Goal: Task Accomplishment & Management: Complete application form

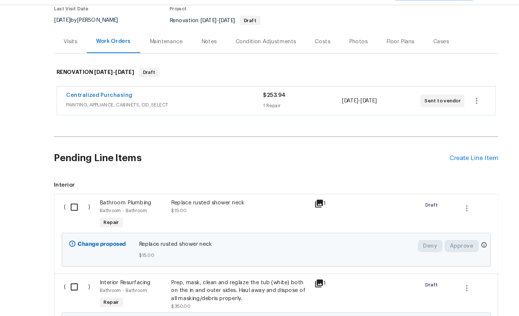
scroll to position [118, 0]
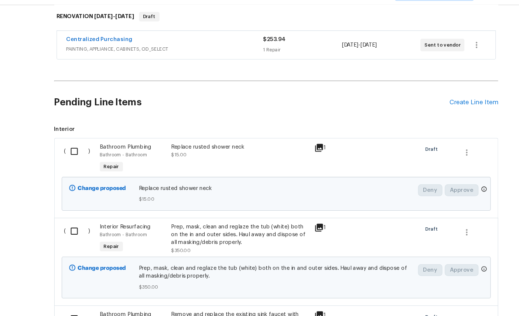
click at [73, 153] on input "checkbox" at bounding box center [72, 161] width 21 height 16
checkbox input "true"
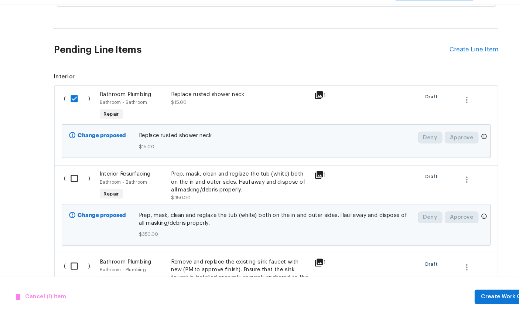
scroll to position [190, 0]
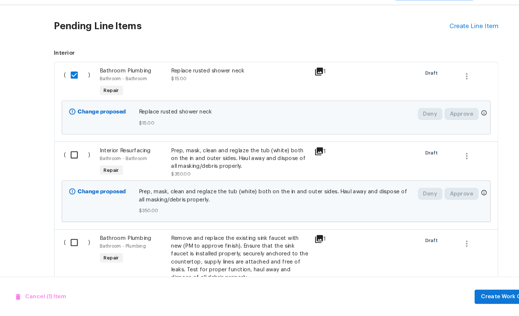
click at [74, 156] on input "checkbox" at bounding box center [72, 164] width 21 height 16
checkbox input "true"
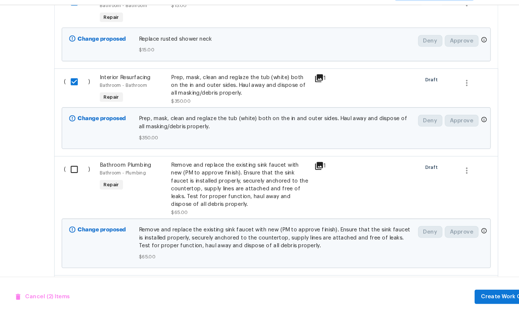
scroll to position [346, 0]
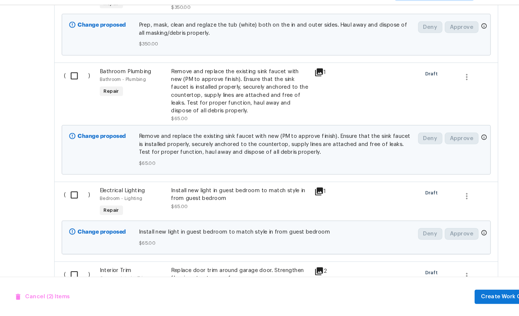
click at [70, 82] on input "checkbox" at bounding box center [72, 90] width 21 height 16
checkbox input "true"
click at [74, 194] on input "checkbox" at bounding box center [72, 202] width 21 height 16
checkbox input "true"
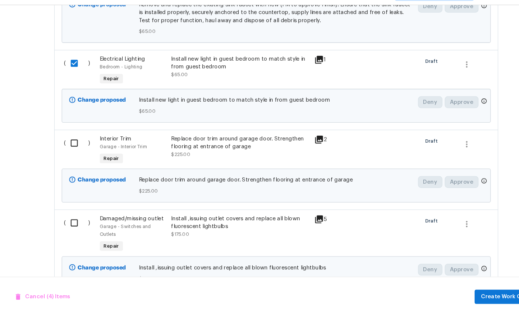
scroll to position [470, 0]
click at [75, 145] on input "checkbox" at bounding box center [72, 153] width 21 height 16
checkbox input "true"
click at [69, 220] on input "checkbox" at bounding box center [72, 228] width 21 height 16
checkbox input "true"
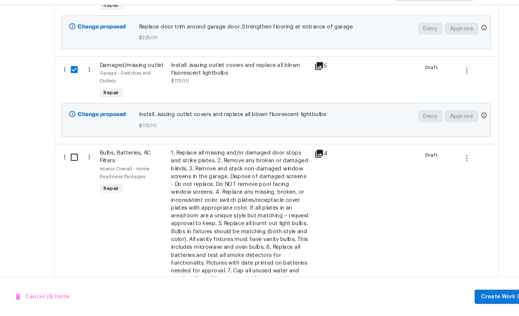
click at [75, 159] on input "checkbox" at bounding box center [72, 167] width 21 height 16
checkbox input "true"
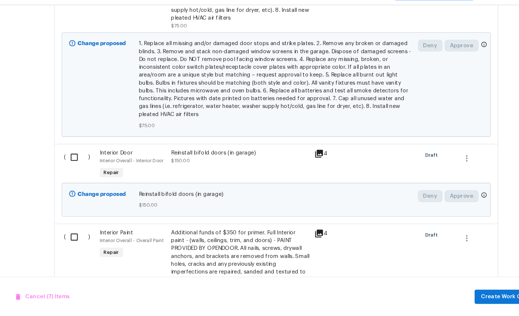
scroll to position [905, 0]
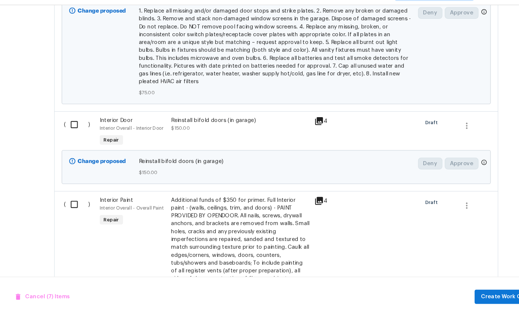
click at [76, 138] on input "checkbox" at bounding box center [72, 136] width 21 height 16
checkbox input "true"
click at [70, 212] on input "checkbox" at bounding box center [72, 211] width 21 height 16
checkbox input "true"
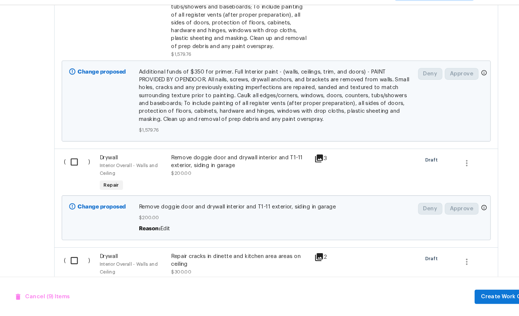
click at [72, 179] on input "checkbox" at bounding box center [72, 171] width 21 height 16
checkbox input "true"
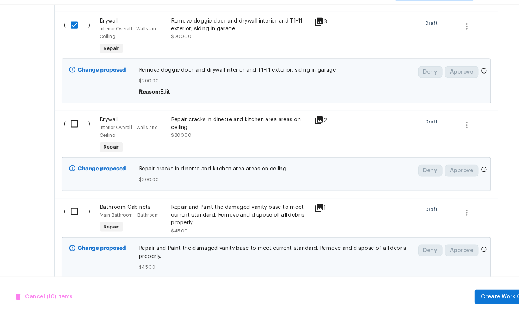
scroll to position [1308, 0]
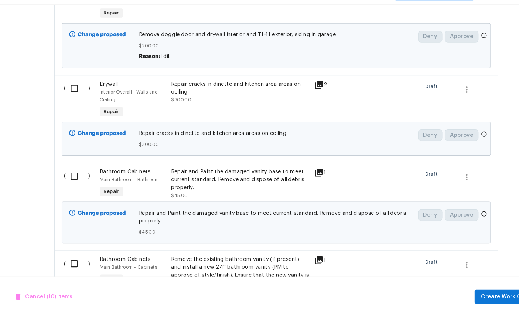
click at [72, 109] on input "checkbox" at bounding box center [72, 102] width 21 height 16
checkbox input "true"
click at [73, 192] on input "checkbox" at bounding box center [72, 184] width 21 height 16
checkbox input "true"
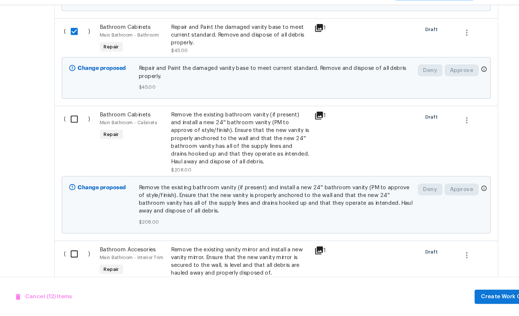
scroll to position [1461, 0]
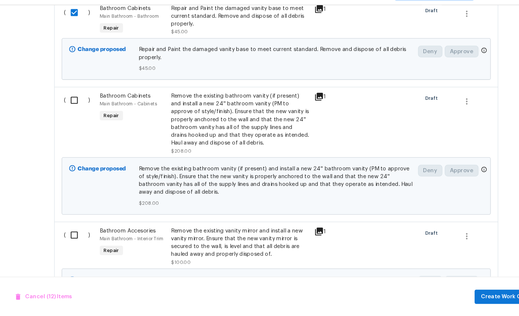
click at [76, 121] on input "checkbox" at bounding box center [72, 113] width 21 height 16
checkbox input "true"
click at [69, 247] on input "checkbox" at bounding box center [72, 240] width 21 height 16
checkbox input "true"
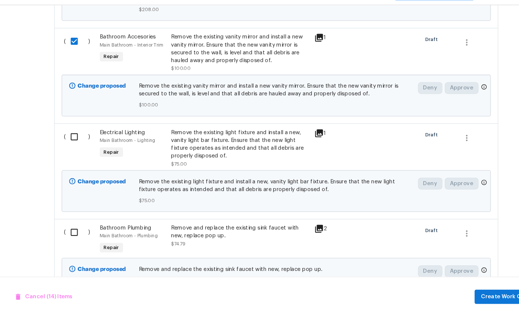
scroll to position [1659, 0]
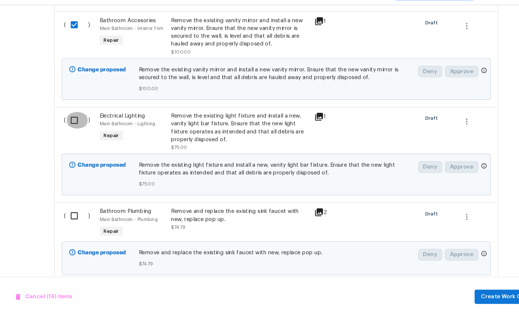
click at [77, 139] on input "checkbox" at bounding box center [72, 132] width 21 height 16
checkbox input "true"
click at [74, 229] on input "checkbox" at bounding box center [72, 222] width 21 height 16
checkbox input "true"
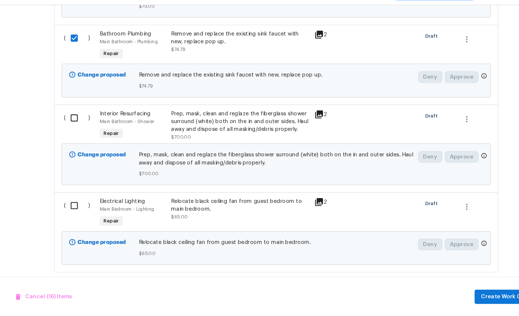
scroll to position [1828, 0]
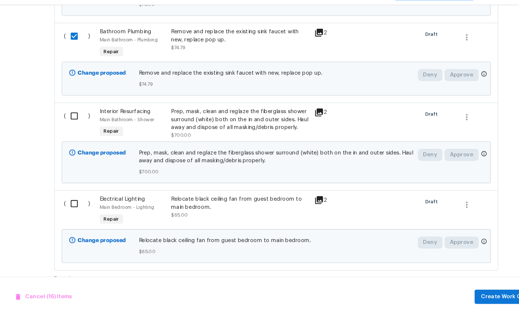
click at [74, 135] on input "checkbox" at bounding box center [72, 128] width 21 height 16
checkbox input "true"
click at [74, 218] on input "checkbox" at bounding box center [72, 210] width 21 height 16
checkbox input "true"
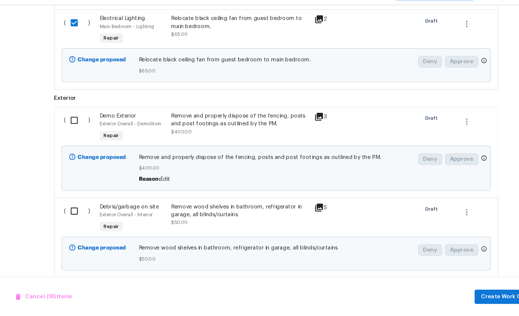
scroll to position [2002, 0]
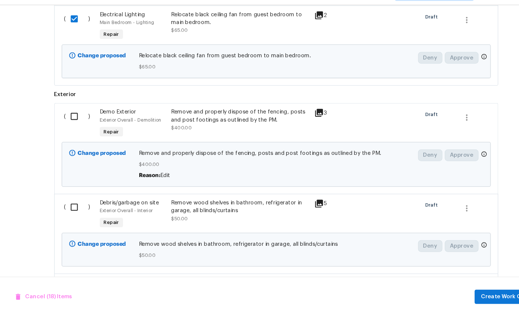
click at [72, 136] on input "checkbox" at bounding box center [72, 128] width 21 height 16
checkbox input "true"
click at [68, 201] on div "( ) Demo Exterior Exterior Overall - Demolition Repair Remove and properly disp…" at bounding box center [260, 157] width 418 height 85
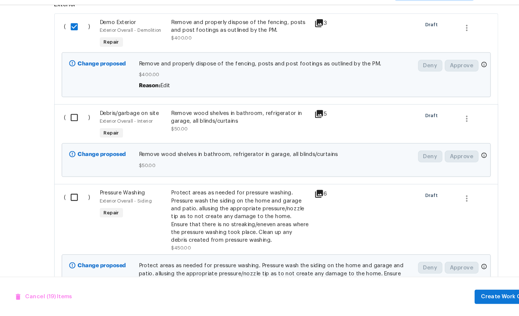
scroll to position [2088, 0]
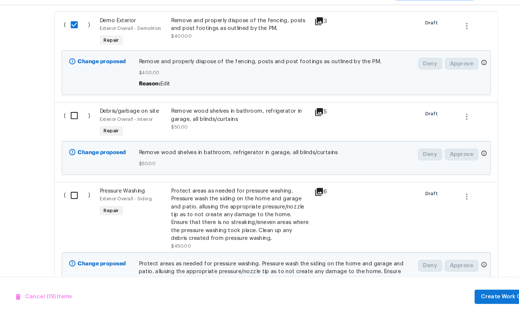
click at [67, 135] on input "checkbox" at bounding box center [72, 127] width 21 height 16
checkbox input "true"
click at [71, 210] on input "checkbox" at bounding box center [72, 202] width 21 height 16
checkbox input "true"
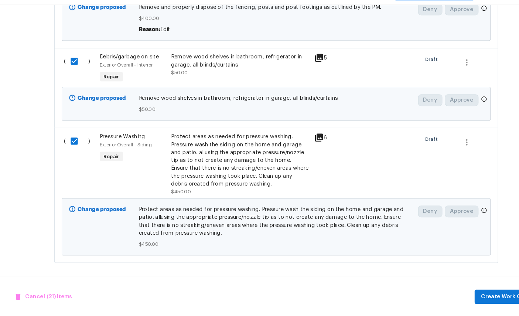
scroll to position [2169, 0]
click at [469, 293] on span "Create Work Order" at bounding box center [476, 297] width 49 height 9
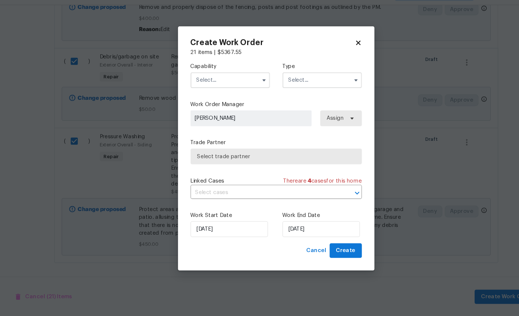
click at [209, 87] on input "text" at bounding box center [216, 94] width 75 height 15
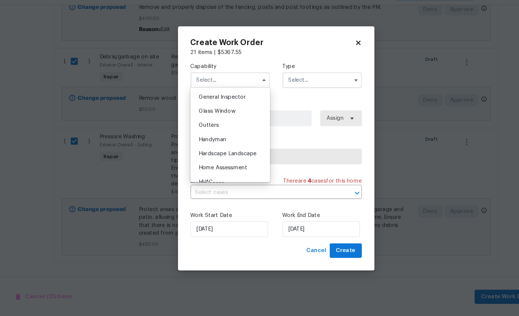
scroll to position [361, 0]
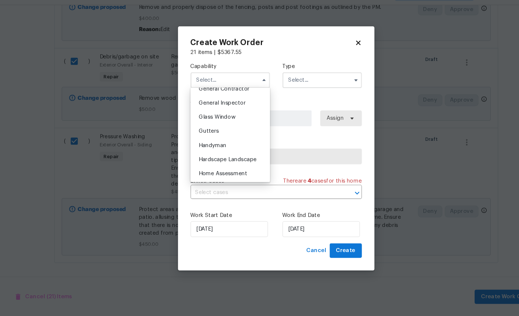
click at [227, 99] on span "General Contractor" at bounding box center [211, 101] width 48 height 5
type input "General Contractor"
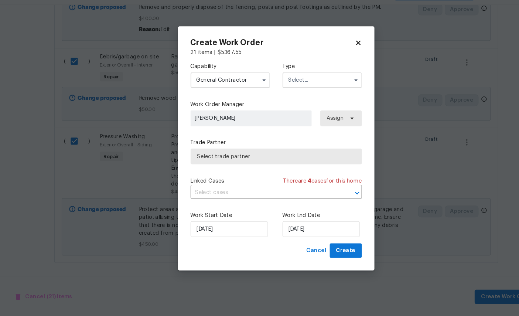
click at [304, 87] on input "text" at bounding box center [303, 94] width 75 height 15
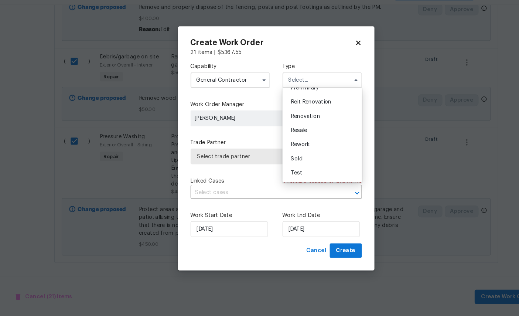
scroll to position [175, 0]
click at [293, 125] on span "Renovation" at bounding box center [287, 127] width 27 height 5
type input "Renovation"
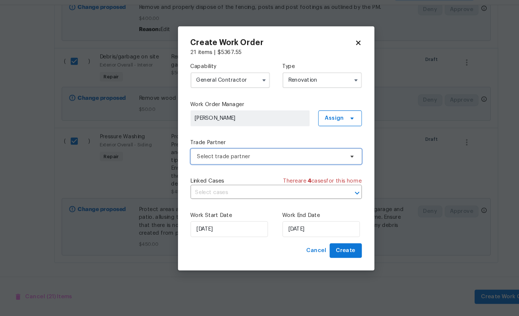
click at [246, 162] on span "Select trade partner" at bounding box center [255, 165] width 138 height 7
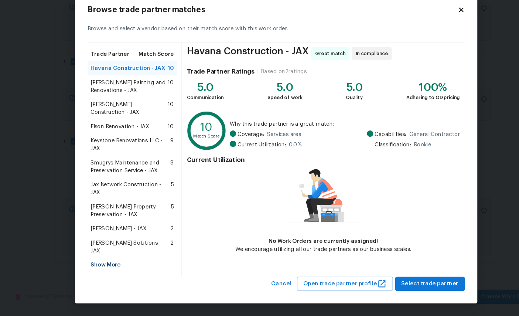
click at [104, 261] on div "Show More" at bounding box center [124, 267] width 84 height 13
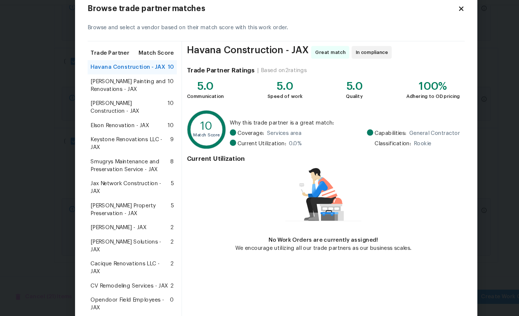
click at [110, 91] on span "[PERSON_NAME] Painting and Renovations - JAX" at bounding box center [121, 98] width 72 height 15
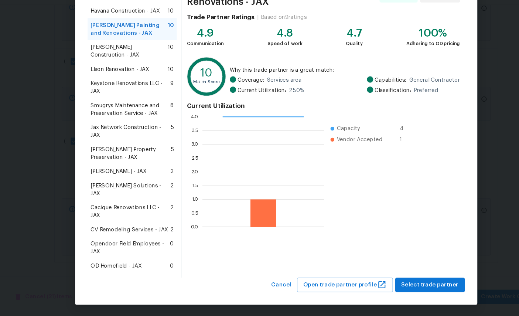
scroll to position [53, 0]
click at [406, 282] on span "Select trade partner" at bounding box center [405, 286] width 54 height 9
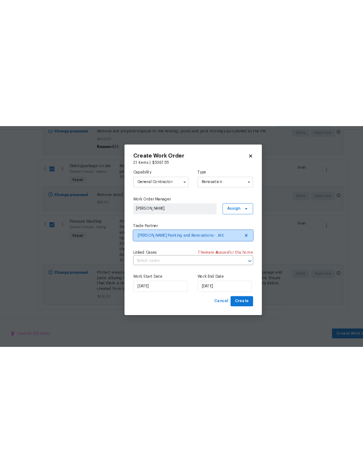
scroll to position [0, 0]
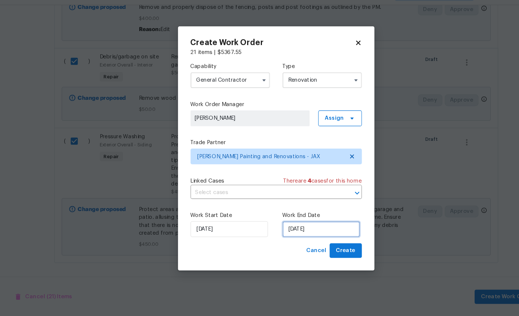
click at [307, 227] on input "[DATE]" at bounding box center [302, 234] width 73 height 15
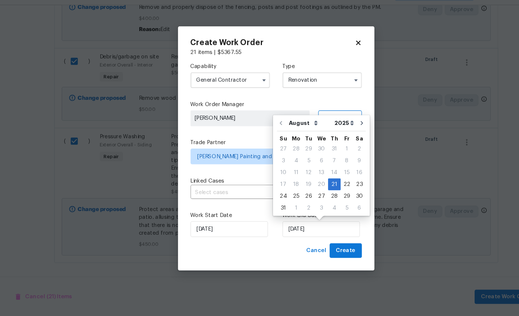
click at [307, 64] on div "21 items | $ 5367.55" at bounding box center [259, 67] width 161 height 7
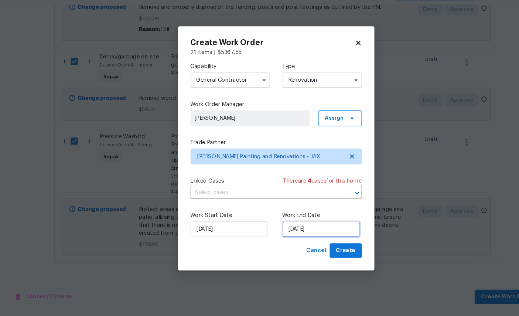
click at [304, 227] on input "[DATE]" at bounding box center [302, 234] width 73 height 15
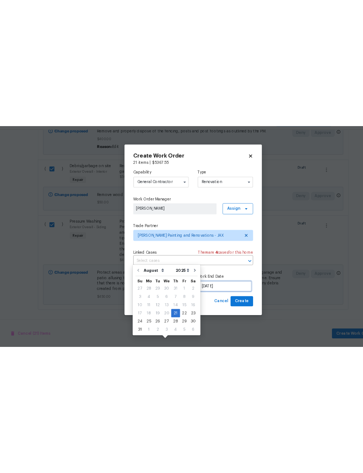
scroll to position [2012, 0]
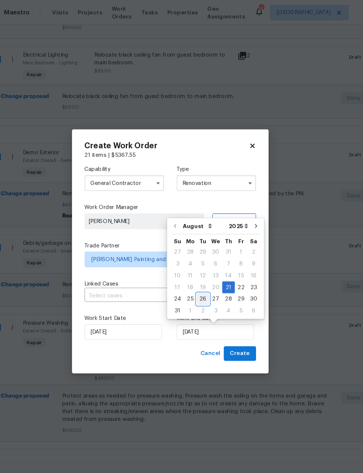
click at [206, 286] on div "26" at bounding box center [212, 281] width 12 height 10
type input "[DATE]"
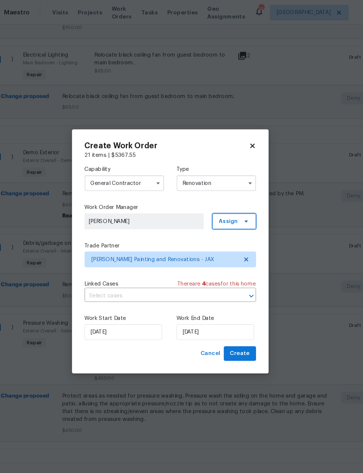
click at [250, 206] on icon at bounding box center [253, 208] width 6 height 6
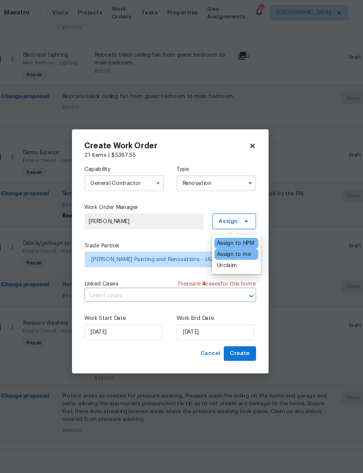
click at [228, 299] on label "Work End Date" at bounding box center [224, 299] width 75 height 7
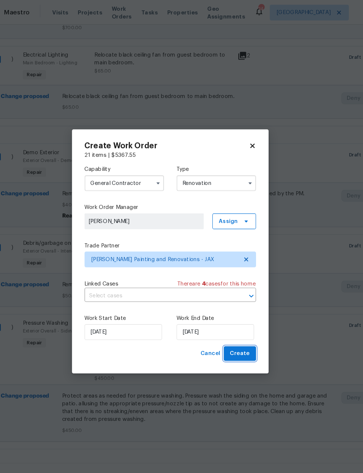
click at [238, 316] on span "Create" at bounding box center [247, 332] width 18 height 9
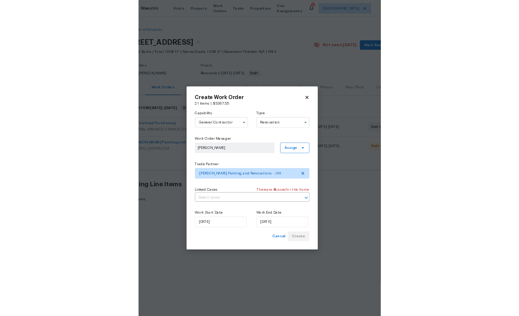
scroll to position [0, 0]
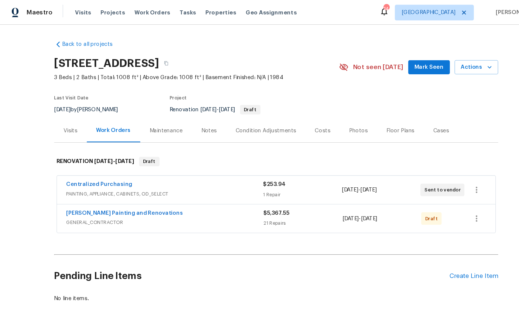
click at [448, 257] on div "Create Line Item" at bounding box center [445, 259] width 45 height 7
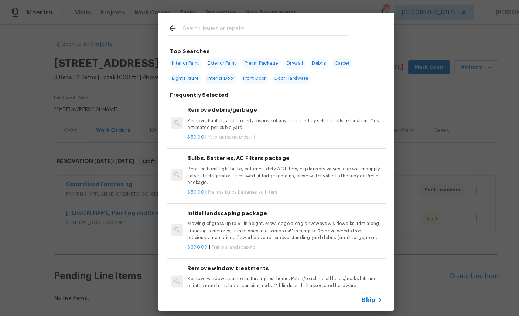
click at [225, 26] on input "text" at bounding box center [250, 27] width 157 height 11
type input "Floo"
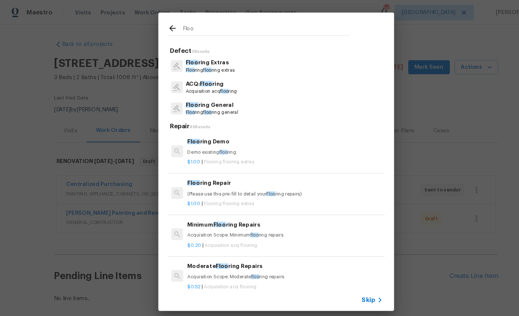
click at [202, 102] on p "Floo ring General" at bounding box center [200, 99] width 50 height 8
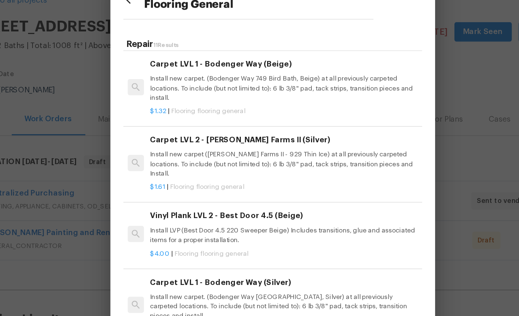
scroll to position [323, 0]
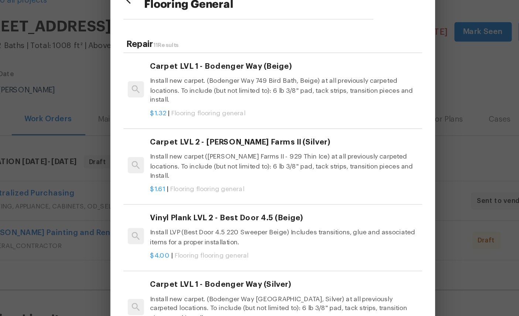
click at [214, 94] on p "Install new carpet. (Bodenger Way 749 Bird Bath, Beige) at all previously carpe…" at bounding box center [267, 103] width 183 height 19
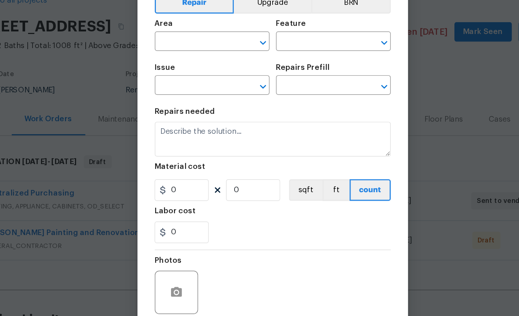
type input "Overall Flooring"
type input "Flooring General"
type input "Carpet LVL 1 - Bodenger Way (Beige) $1.32"
type textarea "Install new carpet. (Bodenger Way 749 Bird Bath, Beige) at all previously carpe…"
type input "1.32"
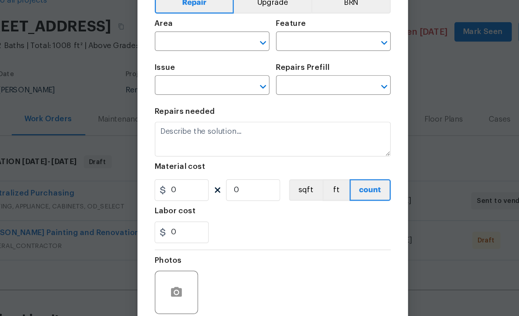
type input "1"
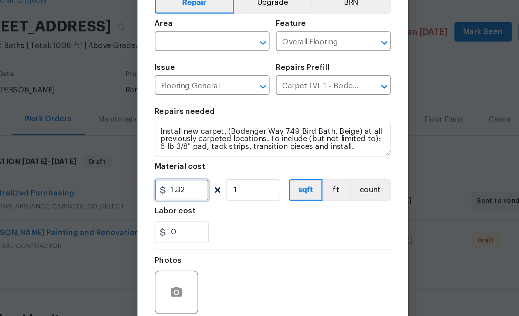
click at [179, 164] on input "1.32" at bounding box center [197, 171] width 37 height 15
type input "1.39"
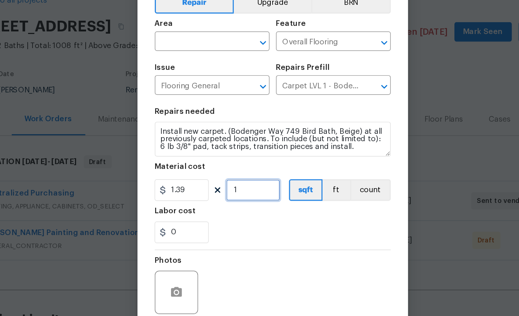
click at [228, 164] on input "1" at bounding box center [246, 171] width 37 height 15
type input "600"
click at [185, 232] on button "button" at bounding box center [194, 241] width 18 height 18
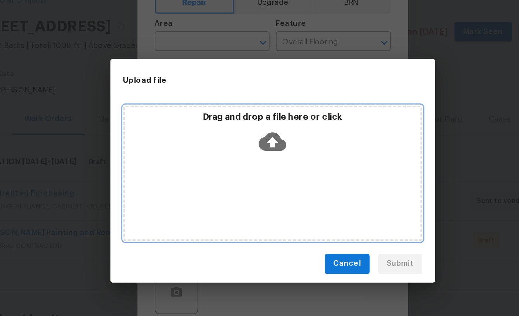
click at [250, 129] on icon at bounding box center [259, 138] width 19 height 19
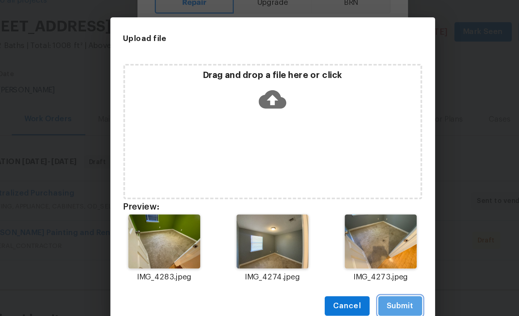
click at [338, 246] on span "Submit" at bounding box center [347, 250] width 18 height 9
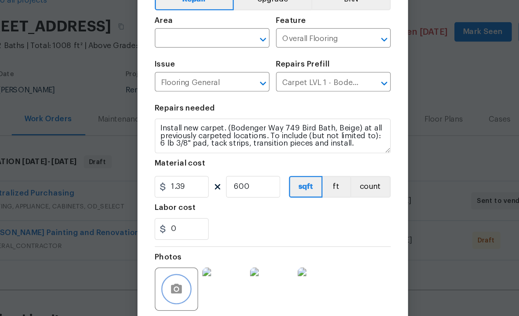
scroll to position [7, 0]
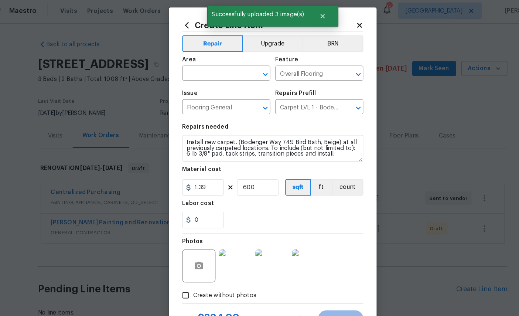
click at [190, 62] on input "text" at bounding box center [208, 67] width 58 height 11
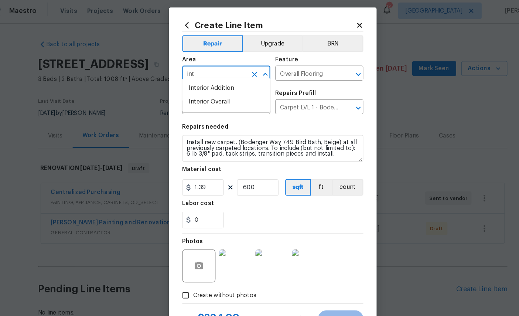
click at [193, 89] on li "Interior Overall" at bounding box center [218, 93] width 78 height 12
type input "Interior Overall"
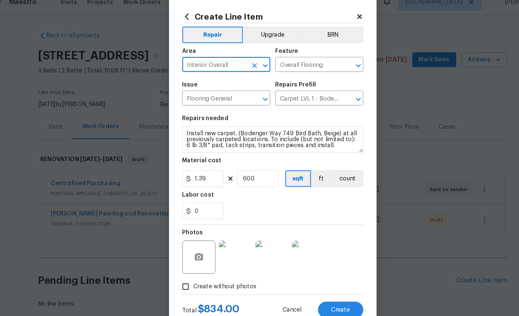
scroll to position [18, 0]
click at [312, 283] on span "Create" at bounding box center [320, 286] width 17 height 6
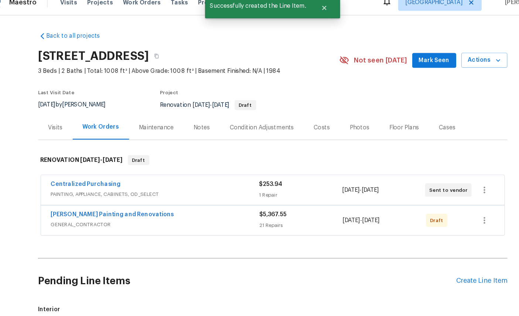
click at [62, 298] on input "checkbox" at bounding box center [72, 306] width 21 height 16
checkbox input "true"
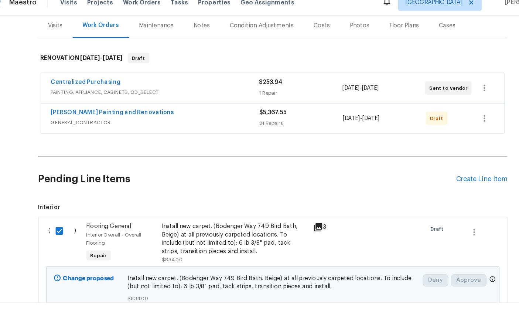
scroll to position [90, 0]
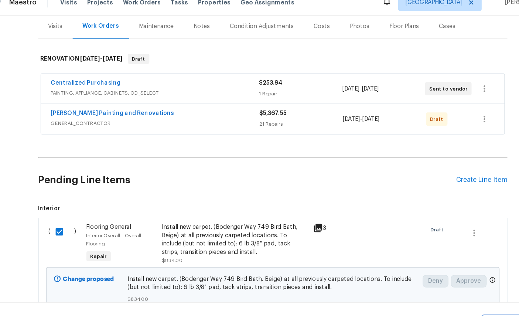
click at [452, 293] on span "Create Work Order" at bounding box center [476, 297] width 49 height 9
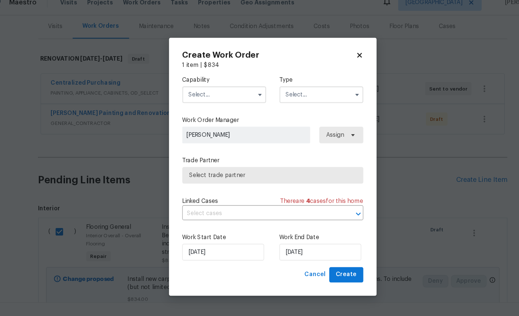
click at [189, 87] on input "text" at bounding box center [216, 94] width 75 height 15
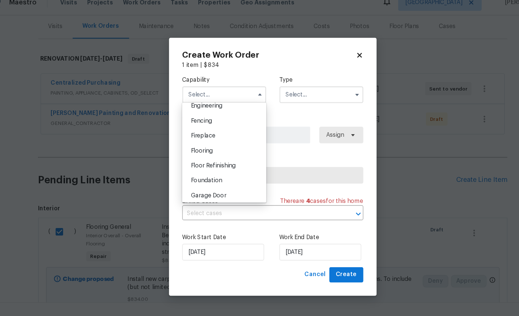
scroll to position [251, 0]
click at [204, 151] on div "Flooring" at bounding box center [216, 145] width 71 height 13
type input "Flooring"
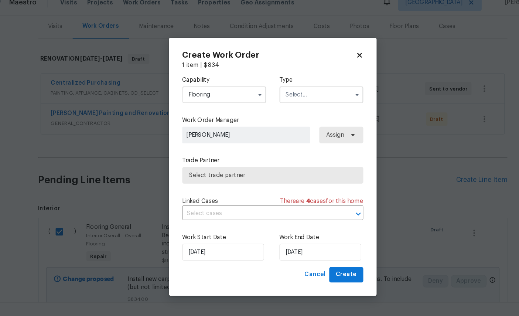
click at [286, 87] on input "text" at bounding box center [303, 94] width 75 height 15
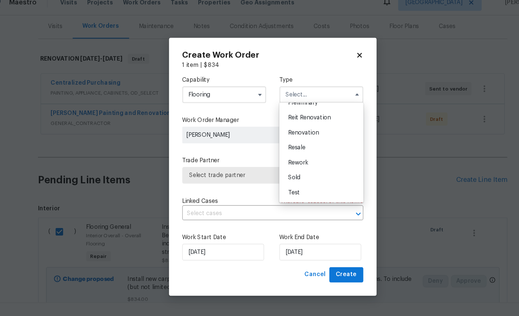
scroll to position [175, 0]
click at [279, 121] on div "Renovation" at bounding box center [303, 127] width 71 height 13
type input "Renovation"
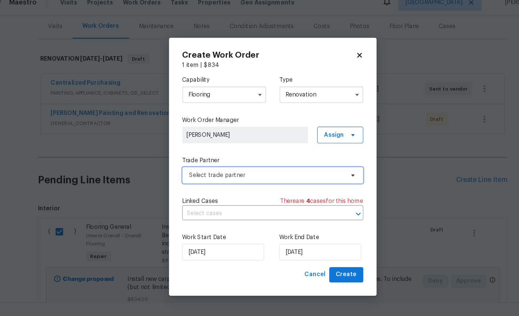
click at [233, 162] on span "Select trade partner" at bounding box center [255, 165] width 138 height 7
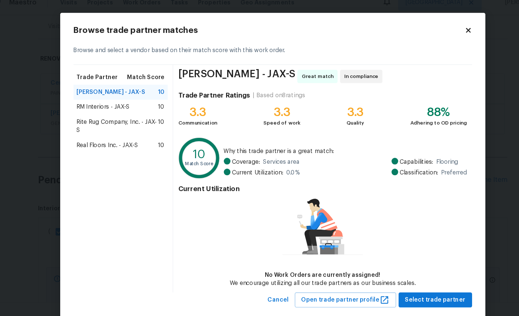
click at [101, 135] on span "Real Floors Inc. - JAX-S" at bounding box center [112, 138] width 55 height 7
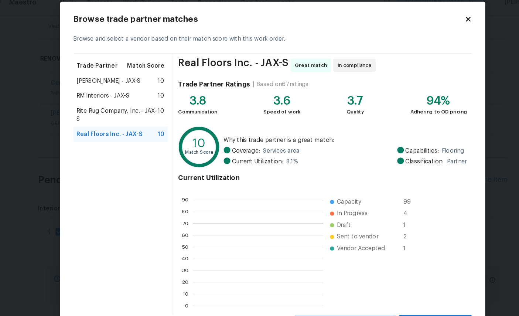
scroll to position [104, 116]
click at [390, 292] on span "Select trade partner" at bounding box center [405, 296] width 54 height 9
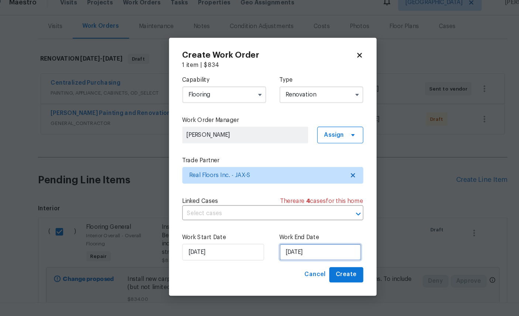
click at [288, 227] on input "[DATE]" at bounding box center [302, 234] width 73 height 15
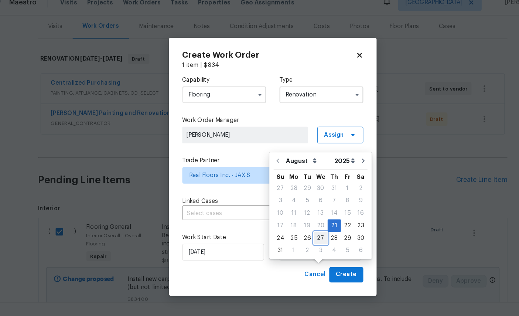
click at [296, 216] on div "27" at bounding box center [302, 221] width 12 height 10
type input "[DATE]"
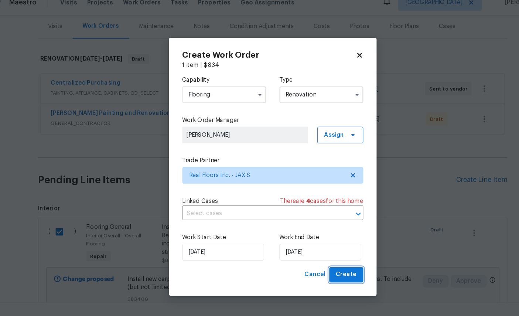
click at [316, 250] on span "Create" at bounding box center [325, 254] width 18 height 9
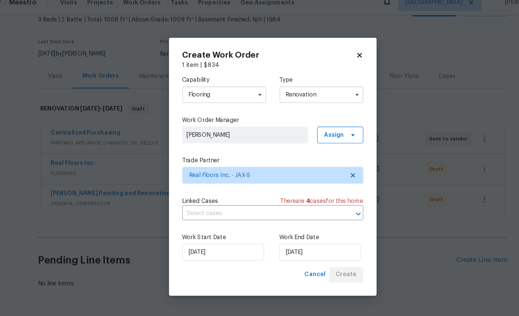
scroll to position [17, 0]
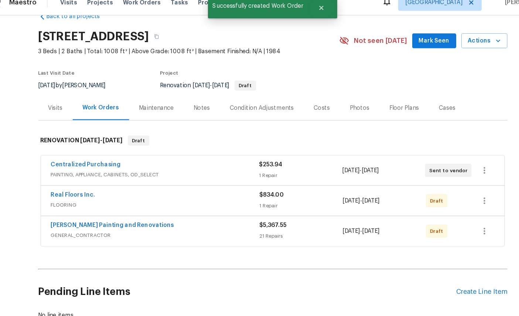
click at [424, 266] on div "Create Line Item" at bounding box center [445, 269] width 45 height 7
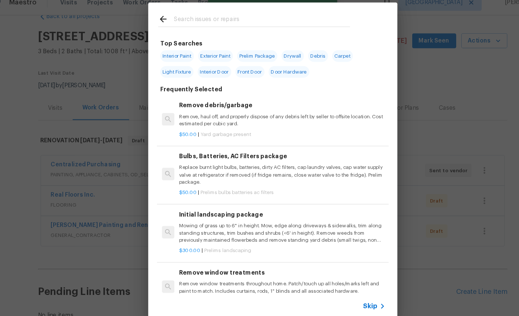
click at [201, 22] on input "text" at bounding box center [250, 27] width 157 height 11
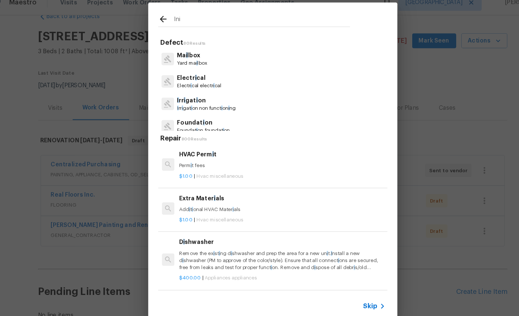
type input "Init"
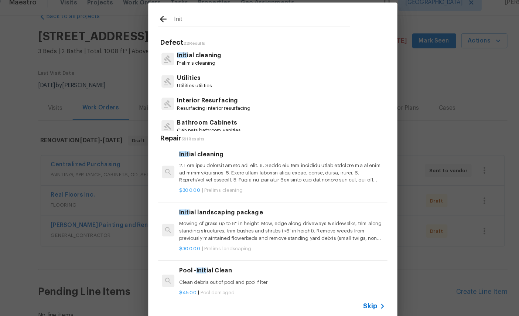
click at [223, 154] on p at bounding box center [267, 163] width 183 height 19
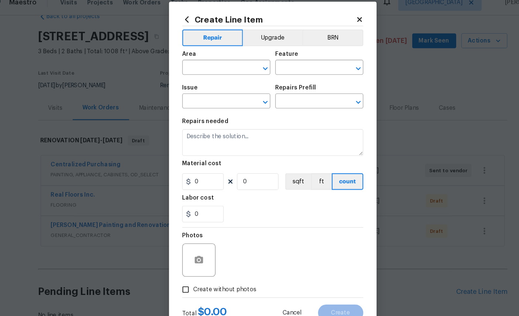
type input "Home Readiness Packages"
type input "Initial cleaning"
type textarea "1. Wipe down exterior doors and trim. 2. Clean out all exterior light fixtures …"
type input "1"
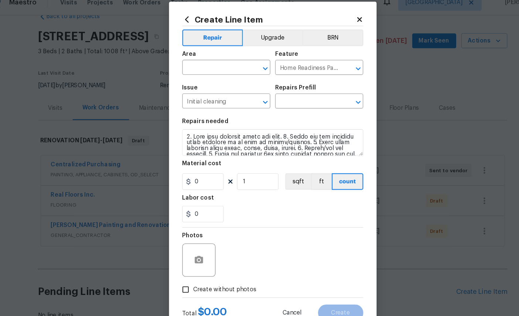
type input "Initial cleaning $300.00"
type input "300"
click at [219, 153] on div "Material cost" at bounding box center [259, 158] width 161 height 10
click at [206, 65] on input "text" at bounding box center [208, 70] width 58 height 11
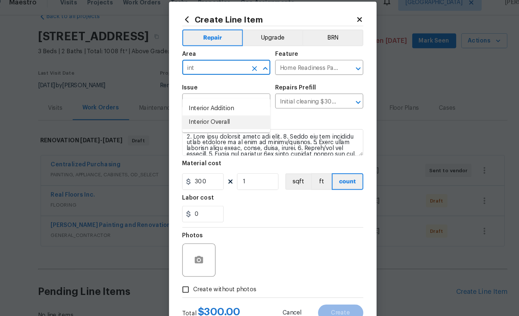
click at [194, 112] on li "Interior Overall" at bounding box center [218, 118] width 78 height 12
type input "Interior Overall"
click at [190, 238] on icon "button" at bounding box center [194, 241] width 9 height 9
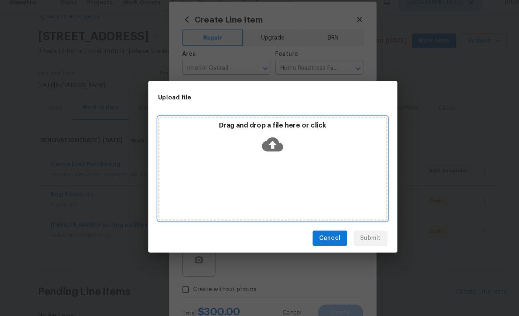
click at [250, 134] on icon at bounding box center [259, 138] width 19 height 13
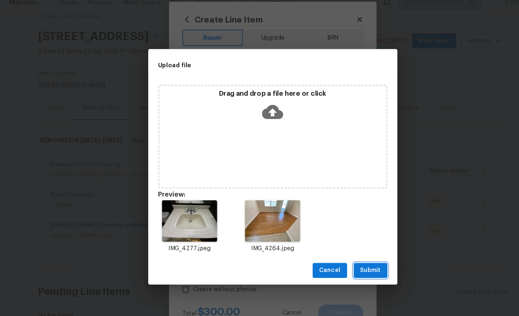
click at [338, 246] on span "Submit" at bounding box center [347, 250] width 18 height 9
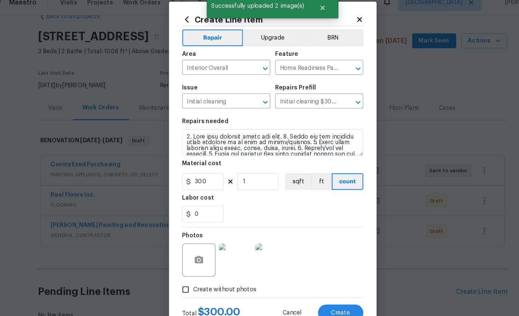
click at [312, 285] on span "Create" at bounding box center [320, 288] width 17 height 6
type input "0"
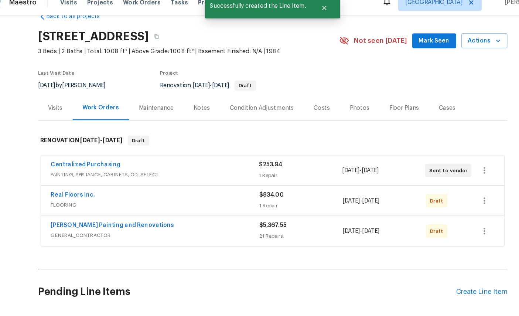
click at [62, 308] on input "checkbox" at bounding box center [72, 316] width 21 height 16
checkbox input "true"
click at [452, 293] on span "Create Work Order" at bounding box center [476, 297] width 49 height 9
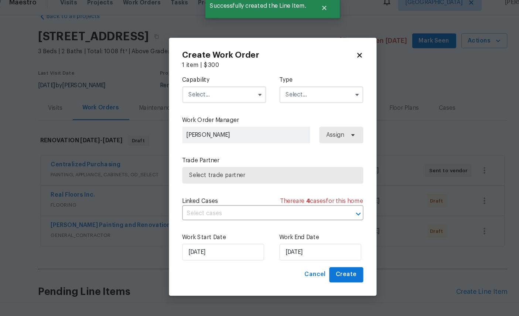
click at [196, 87] on input "text" at bounding box center [216, 94] width 75 height 15
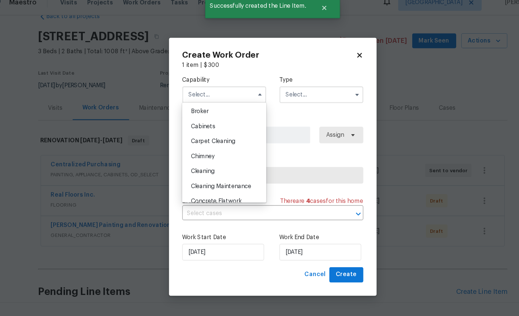
scroll to position [52, 0]
click at [199, 157] on div "Cleaning" at bounding box center [216, 163] width 71 height 13
type input "Cleaning"
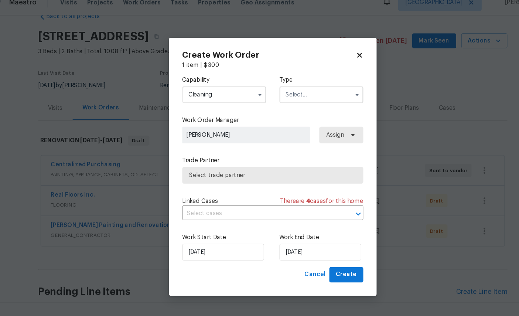
click at [288, 87] on input "text" at bounding box center [303, 94] width 75 height 15
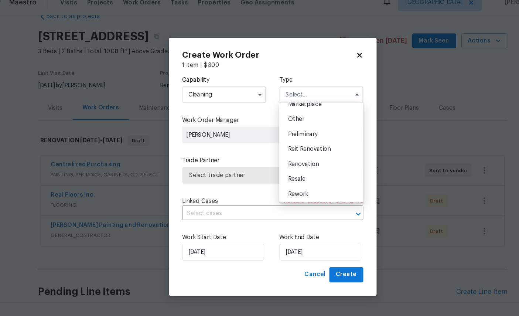
scroll to position [140, 0]
click at [281, 149] on div "Renovation" at bounding box center [303, 155] width 71 height 13
type input "Renovation"
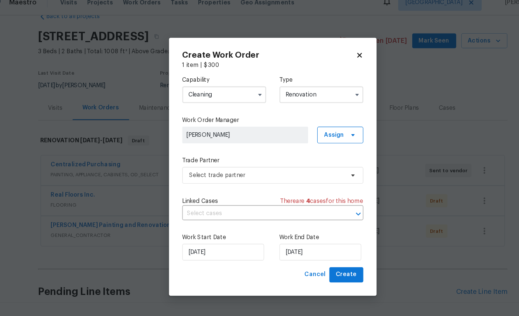
scroll to position [0, 0]
click at [233, 162] on span "Select trade partner" at bounding box center [255, 165] width 138 height 7
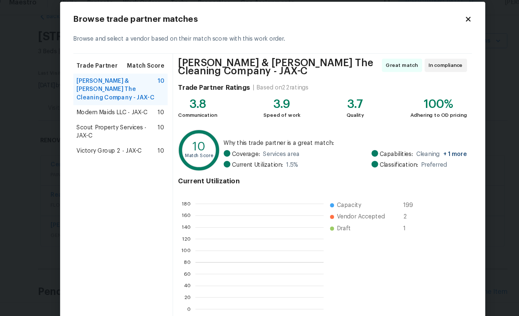
scroll to position [1, 1]
click at [103, 106] on span "Modern Maids LLC - JAX-C" at bounding box center [116, 109] width 63 height 7
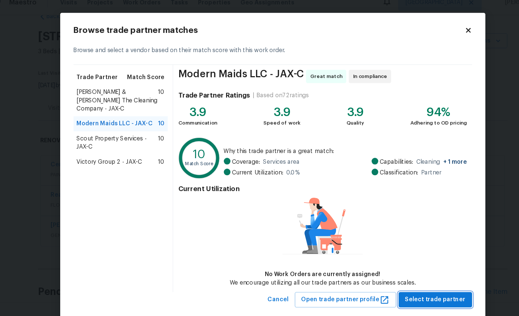
click at [393, 272] on span "Select trade partner" at bounding box center [405, 276] width 54 height 9
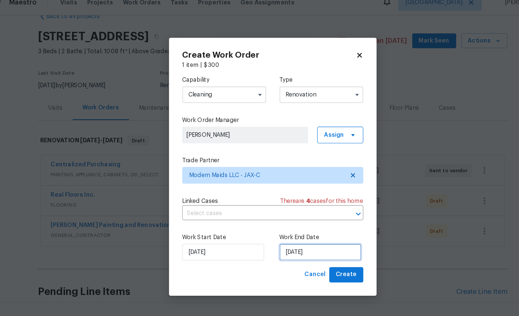
click at [282, 227] on input "[DATE]" at bounding box center [302, 234] width 73 height 15
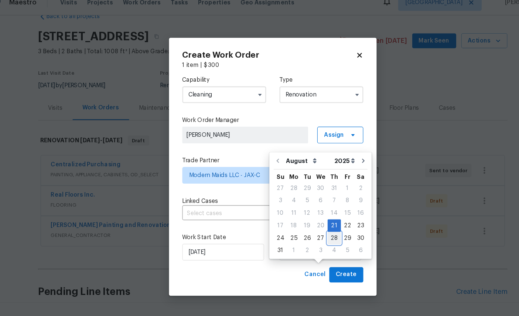
click at [309, 216] on div "28" at bounding box center [315, 221] width 12 height 10
type input "[DATE]"
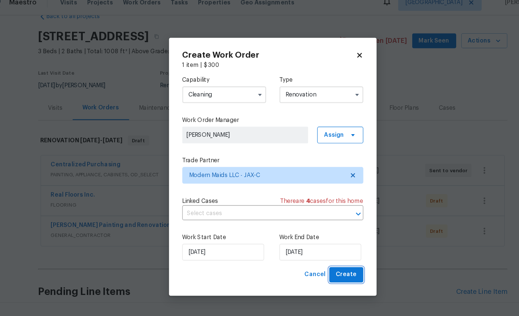
click at [316, 250] on span "Create" at bounding box center [325, 254] width 18 height 9
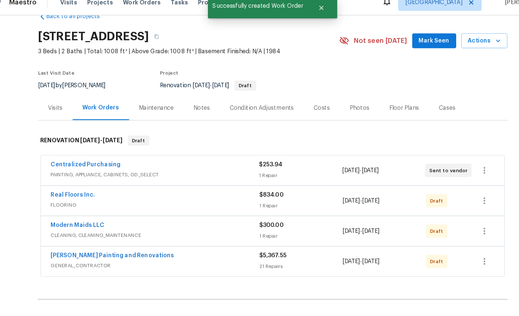
click at [428, 293] on div "Create Line Item" at bounding box center [445, 296] width 45 height 7
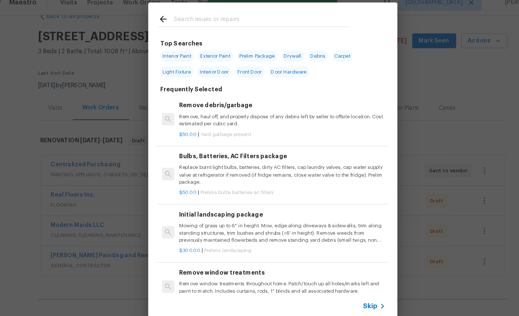
click at [210, 22] on input "text" at bounding box center [250, 27] width 157 height 11
click at [209, 12] on div at bounding box center [243, 26] width 189 height 29
click at [221, 22] on input "text" at bounding box center [250, 27] width 157 height 11
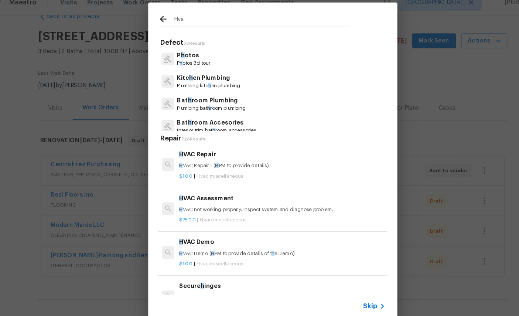
type input "Hvac"
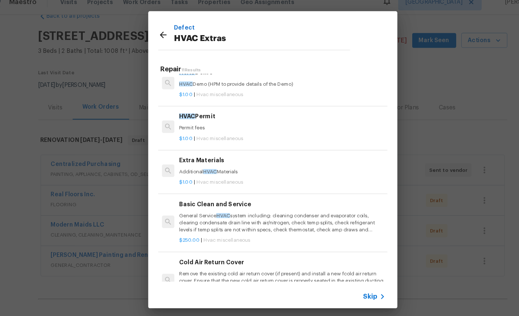
scroll to position [90, 0]
click at [251, 199] on p "General Service HVAC system including: cleaning condenser and evaporator coils,…" at bounding box center [267, 208] width 183 height 19
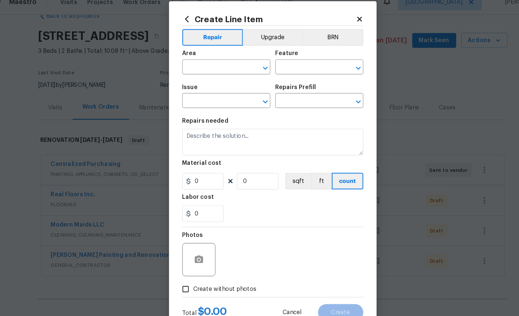
type input "HVAC"
type input "HVAC Extras"
type input "Basic Clean and Service $250.00"
type textarea "General Service HVAC system including: cleaning condenser and evaporator coils,…"
type input "250"
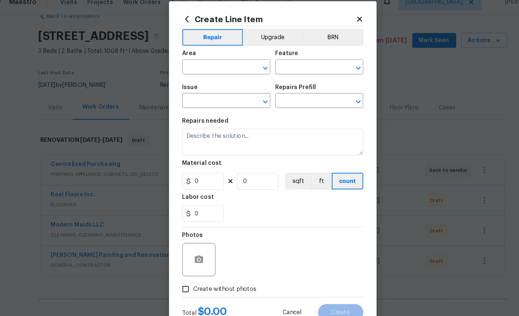
type input "1"
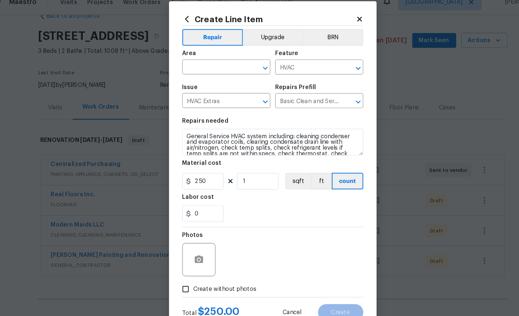
click at [205, 65] on input "text" at bounding box center [208, 70] width 58 height 11
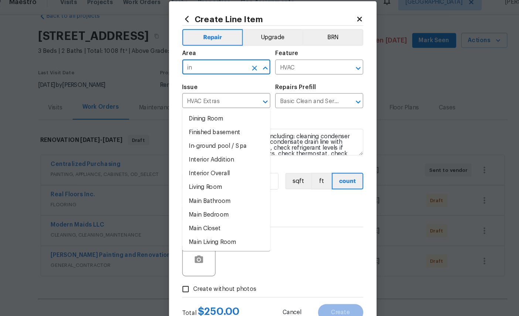
type input "i"
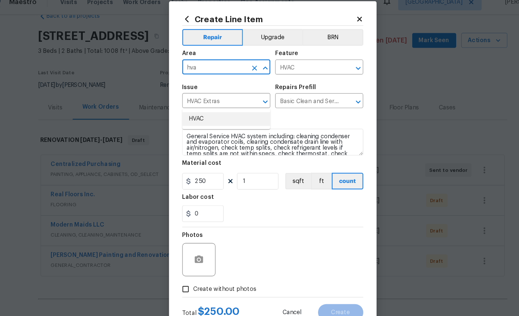
click at [182, 110] on li "HVAC" at bounding box center [218, 116] width 78 height 12
type input "HVAC"
click at [190, 237] on icon "button" at bounding box center [194, 241] width 9 height 9
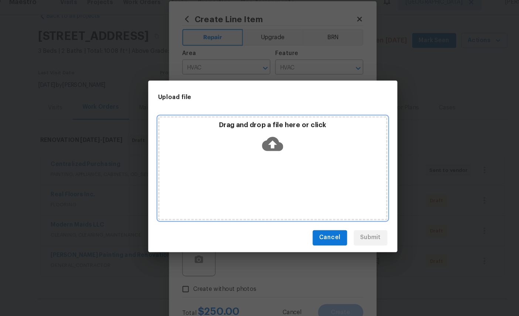
click at [250, 132] on icon at bounding box center [259, 138] width 19 height 13
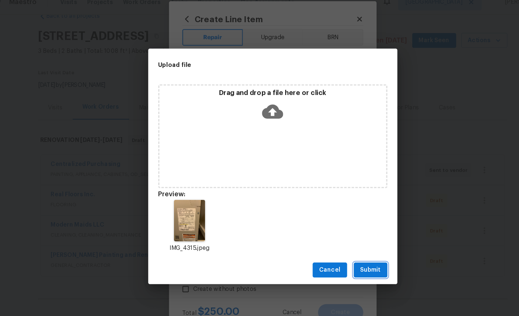
click at [338, 246] on span "Submit" at bounding box center [347, 250] width 18 height 9
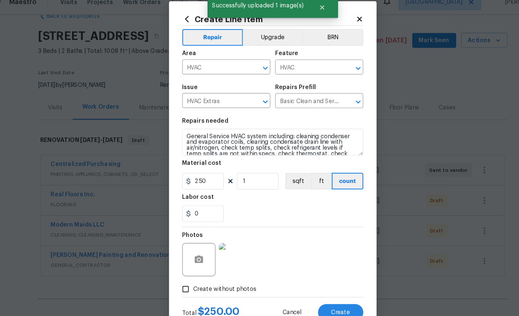
click at [312, 285] on span "Create" at bounding box center [320, 288] width 17 height 6
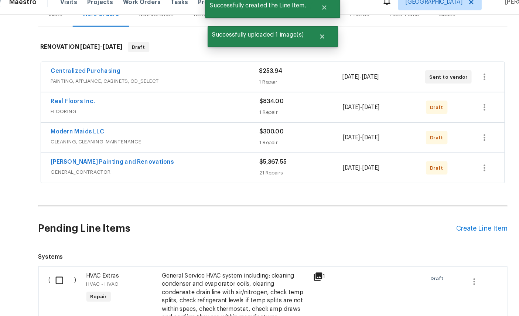
scroll to position [115, 0]
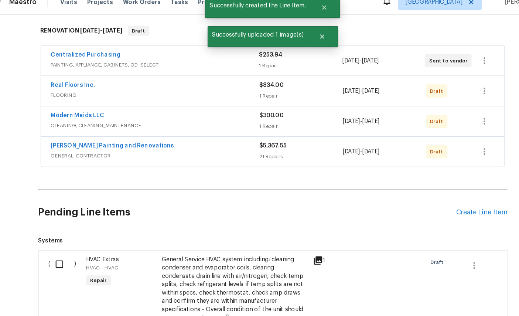
click at [62, 237] on input "checkbox" at bounding box center [72, 245] width 21 height 16
checkbox input "true"
click at [450, 291] on button "Create Work Order" at bounding box center [477, 298] width 61 height 14
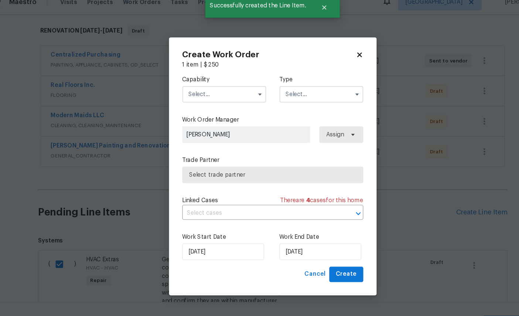
click at [203, 87] on input "text" at bounding box center [216, 94] width 75 height 15
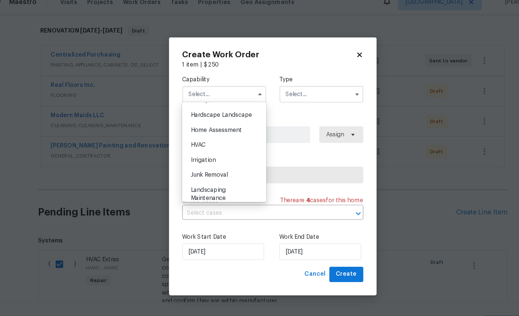
scroll to position [417, 0]
click at [203, 146] on div "HVAC" at bounding box center [216, 139] width 71 height 13
type input "HVAC"
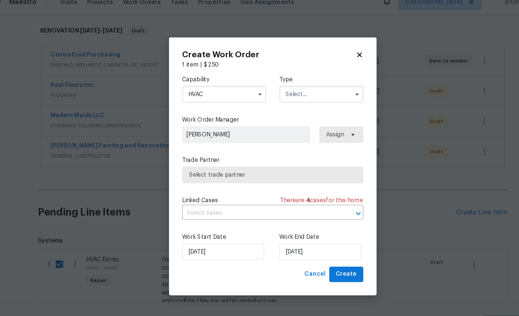
click at [287, 87] on input "text" at bounding box center [303, 94] width 75 height 15
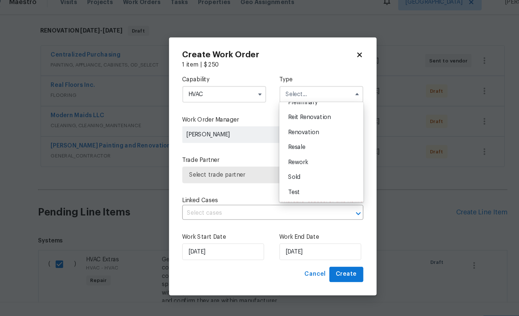
scroll to position [175, 0]
click at [278, 125] on span "Renovation" at bounding box center [287, 127] width 27 height 5
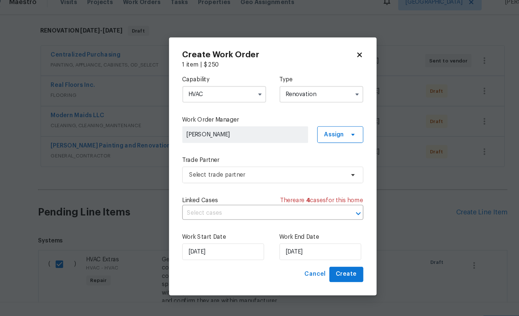
type input "Renovation"
click at [247, 162] on span "Select trade partner" at bounding box center [255, 165] width 138 height 7
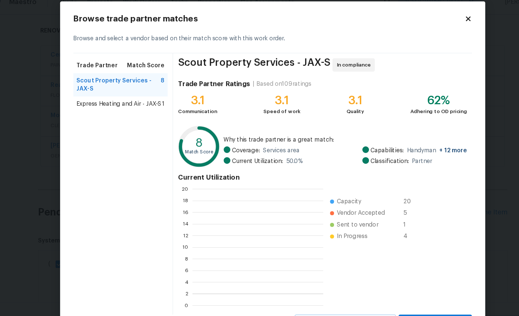
scroll to position [1, 1]
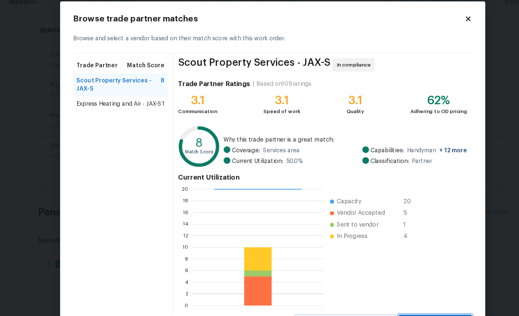
click at [388, 292] on span "Select trade partner" at bounding box center [405, 296] width 54 height 9
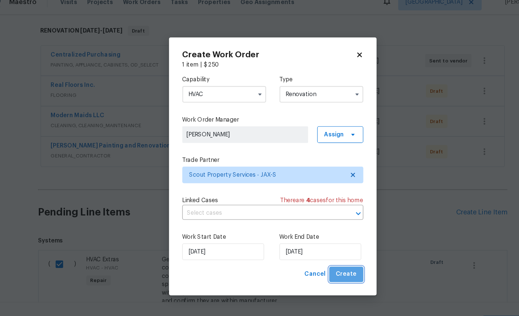
click at [316, 250] on span "Create" at bounding box center [325, 254] width 18 height 9
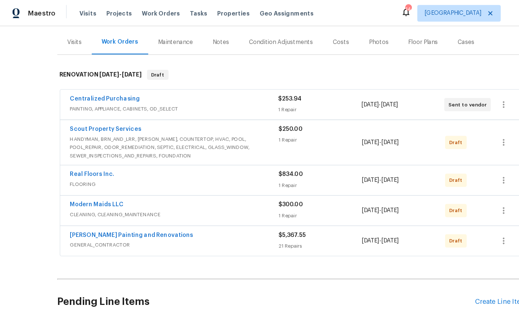
scroll to position [85, 0]
click at [86, 126] on span "HANDYMAN, BRN_AND_LRR, WELLS, COUNTERTOP, HVAC, POOL, POOL_REPAIR, ODOR_REMEDIA…" at bounding box center [155, 132] width 186 height 22
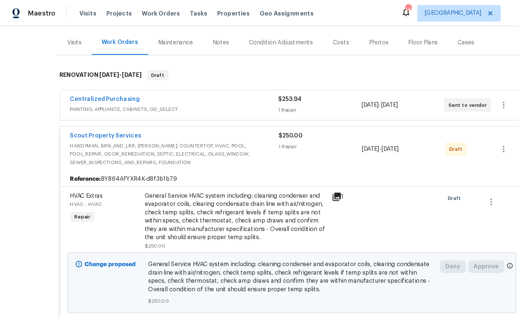
click at [30, 161] on div "Back to all projects 12238 Bayonne St, Jacksonville, FL 32224 3 Beds | 2 Baths …" at bounding box center [259, 169] width 519 height 293
click at [450, 131] on icon "button" at bounding box center [448, 132] width 9 height 9
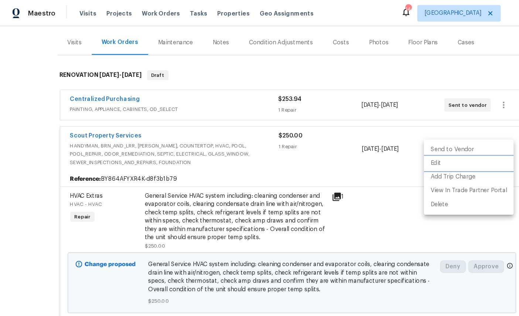
click at [418, 146] on li "Edit" at bounding box center [417, 145] width 80 height 12
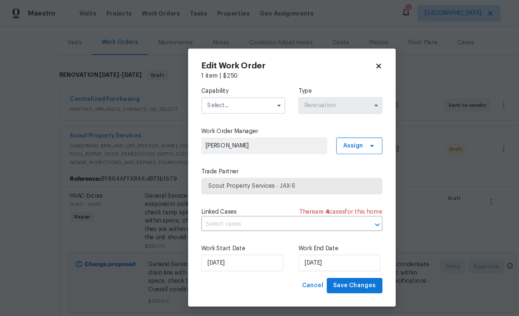
click at [216, 94] on input "text" at bounding box center [216, 94] width 75 height 15
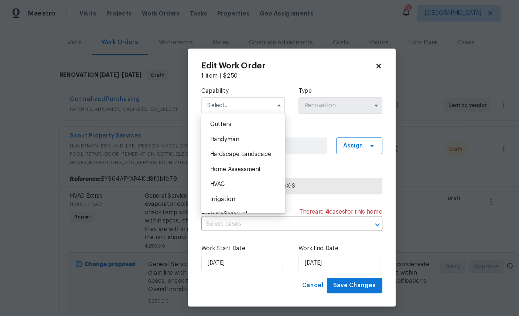
scroll to position [416, 0]
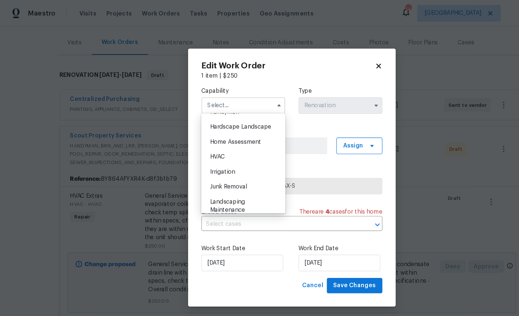
click at [222, 146] on div "HVAC" at bounding box center [216, 139] width 71 height 13
type input "HVAC"
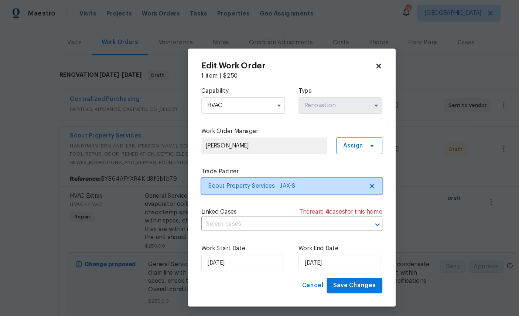
click at [333, 164] on icon at bounding box center [331, 166] width 4 height 4
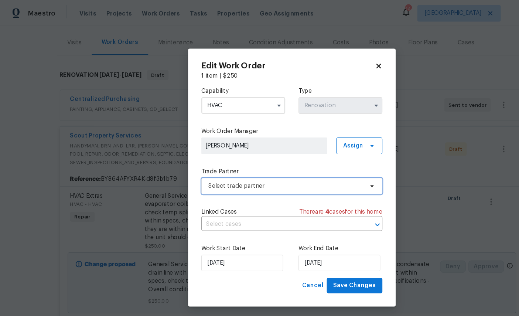
click at [285, 163] on span "Select trade partner" at bounding box center [255, 165] width 138 height 7
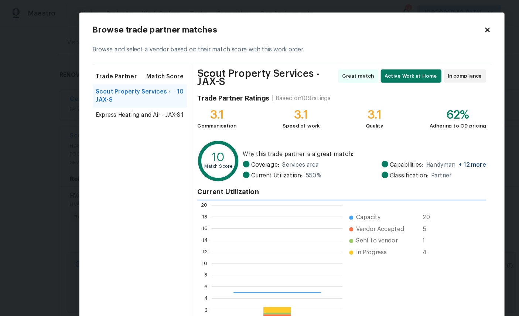
scroll to position [104, 116]
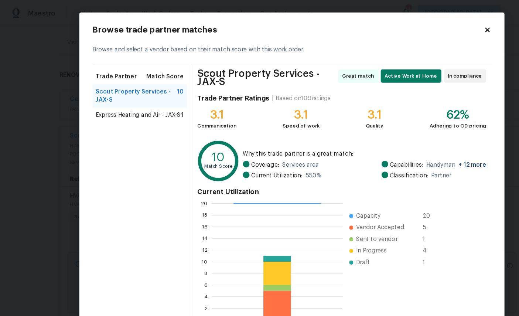
click at [128, 105] on span "Express Heating and Air - JAX-S" at bounding box center [123, 102] width 76 height 7
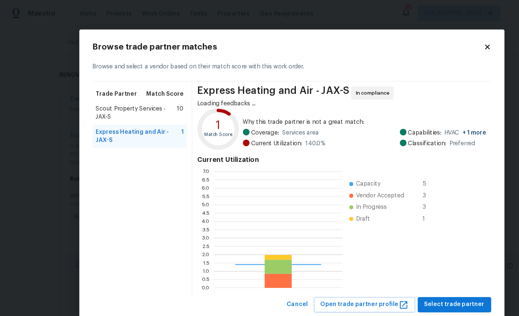
scroll to position [104, 115]
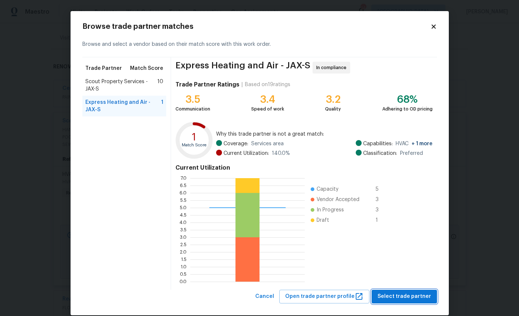
click at [405, 294] on span "Select trade partner" at bounding box center [405, 296] width 54 height 9
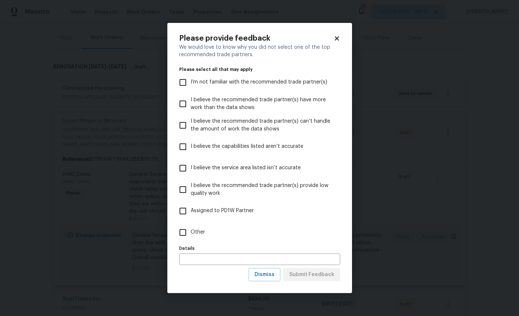
click at [204, 236] on span "Other" at bounding box center [198, 232] width 14 height 8
click at [191, 237] on input "Other" at bounding box center [183, 233] width 16 height 16
checkbox input "true"
click at [324, 279] on span "Submit Feedback" at bounding box center [311, 274] width 45 height 9
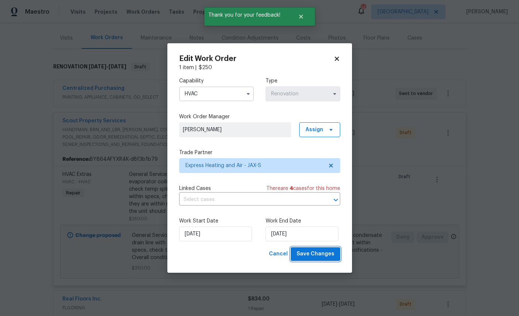
click at [318, 255] on span "Save Changes" at bounding box center [316, 254] width 38 height 9
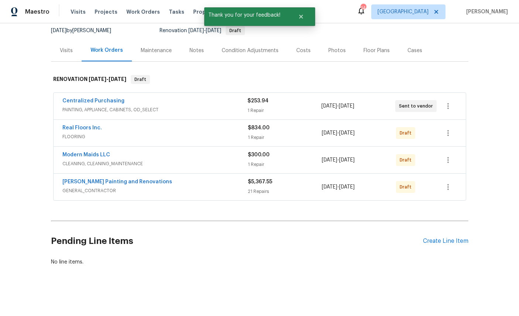
scroll to position [44, 0]
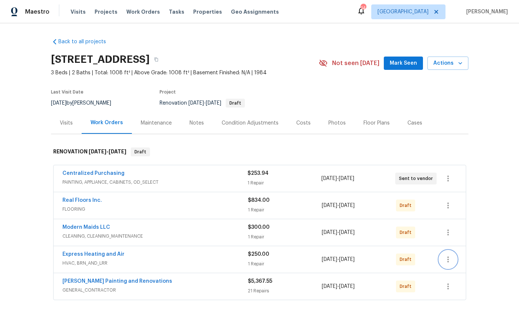
click at [451, 261] on icon "button" at bounding box center [448, 259] width 9 height 9
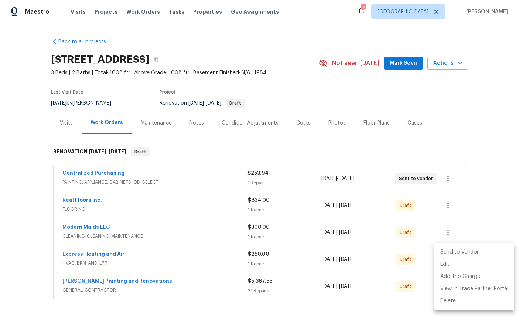
click at [464, 254] on li "Send to Vendor" at bounding box center [475, 252] width 80 height 12
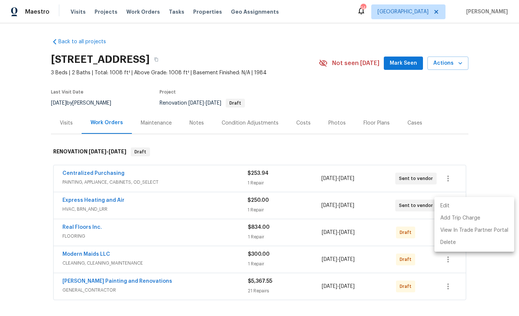
click at [495, 277] on div at bounding box center [259, 158] width 519 height 316
click at [452, 232] on icon "button" at bounding box center [448, 232] width 9 height 9
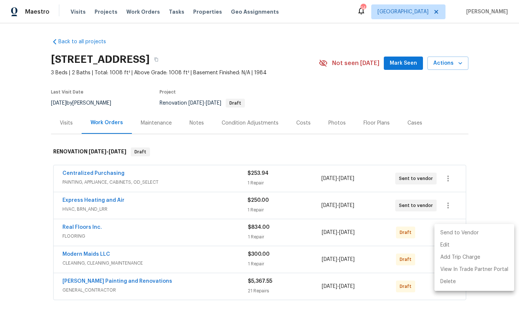
click at [464, 236] on li "Send to Vendor" at bounding box center [475, 233] width 80 height 12
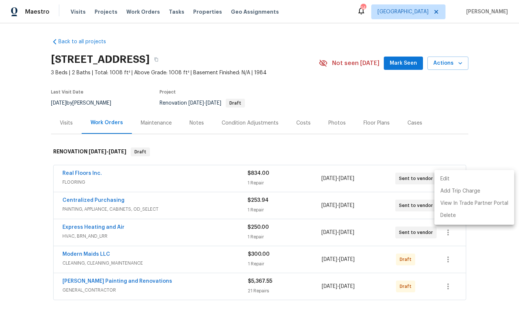
click at [491, 279] on div at bounding box center [259, 158] width 519 height 316
click at [455, 261] on button "button" at bounding box center [449, 260] width 18 height 18
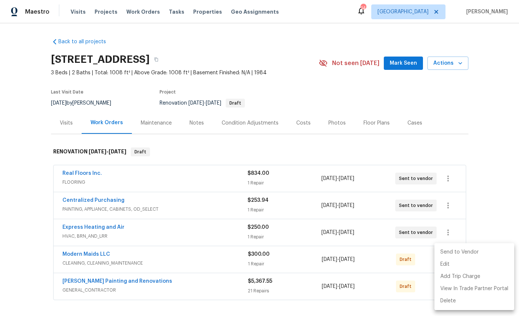
click at [465, 254] on li "Send to Vendor" at bounding box center [475, 252] width 80 height 12
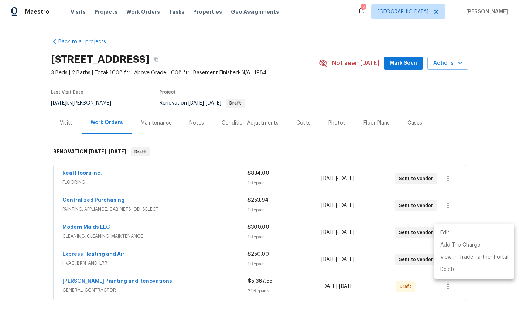
click at [500, 186] on div at bounding box center [259, 158] width 519 height 316
click at [495, 302] on div "Back to all projects 12238 Bayonne St, Jacksonville, FL 32224 3 Beds | 2 Baths …" at bounding box center [259, 169] width 519 height 293
click at [452, 285] on icon "button" at bounding box center [448, 286] width 9 height 9
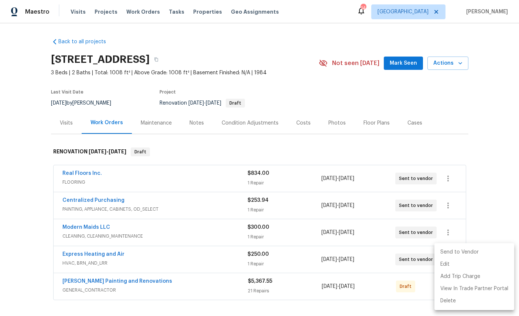
click at [466, 248] on li "Send to Vendor" at bounding box center [475, 252] width 80 height 12
click at [479, 137] on div at bounding box center [259, 158] width 519 height 316
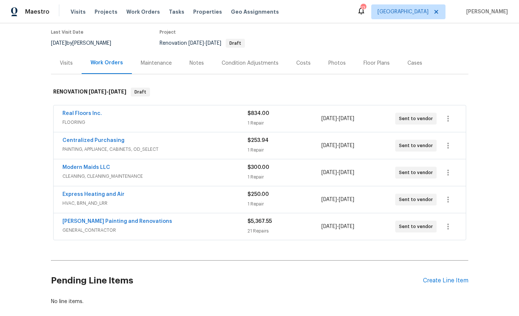
scroll to position [64, 0]
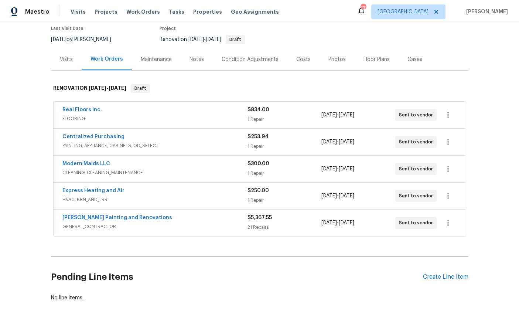
click at [449, 278] on div "Create Line Item" at bounding box center [445, 277] width 45 height 7
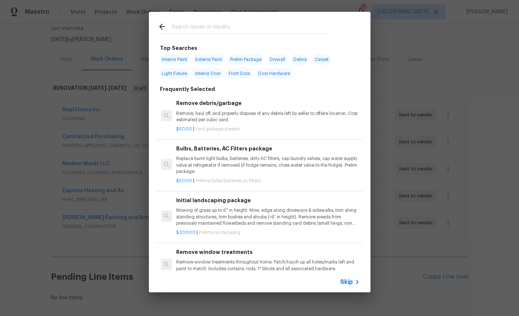
click at [236, 19] on div at bounding box center [243, 26] width 189 height 29
click at [247, 23] on input "text" at bounding box center [250, 27] width 157 height 11
click at [230, 26] on input "text" at bounding box center [250, 27] width 157 height 11
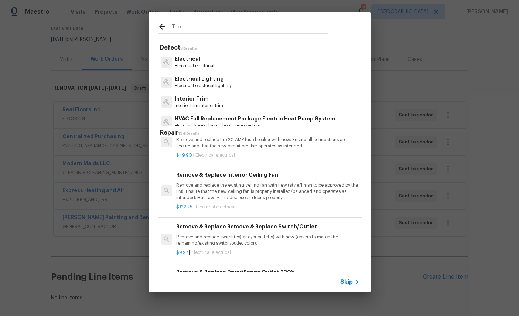
scroll to position [394, 0]
type input "Trip"
click at [162, 25] on icon at bounding box center [162, 26] width 9 height 9
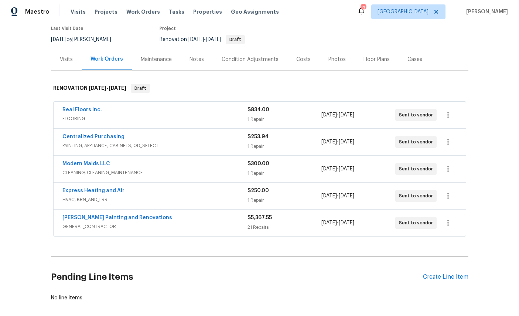
click at [436, 278] on div "Create Line Item" at bounding box center [445, 277] width 45 height 7
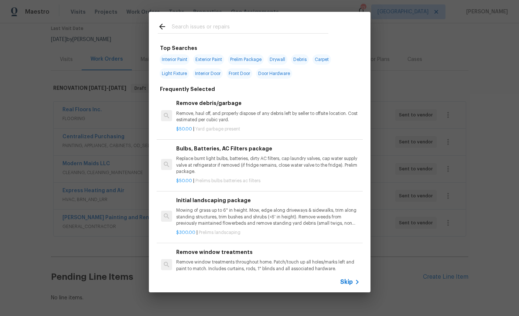
click at [223, 23] on input "text" at bounding box center [250, 27] width 157 height 11
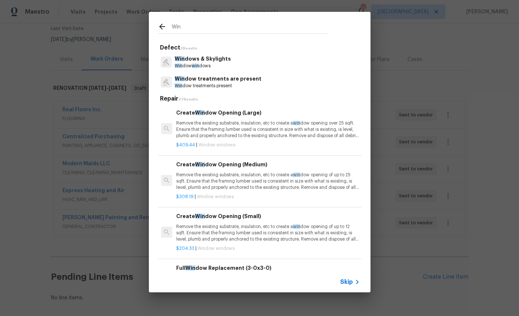
type input "Wind"
click at [215, 64] on p "Wind ow wind ows" at bounding box center [203, 66] width 56 height 6
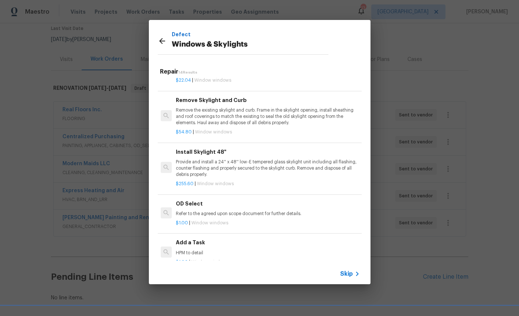
scroll to position [486, 1]
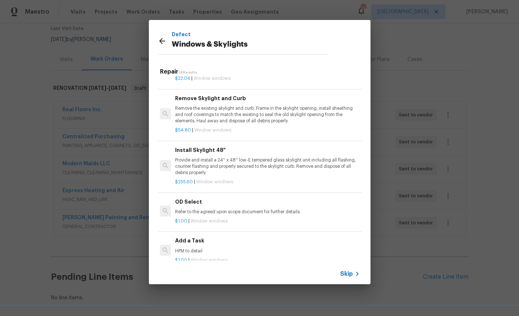
click at [253, 240] on h6 "Add a Task" at bounding box center [266, 241] width 183 height 8
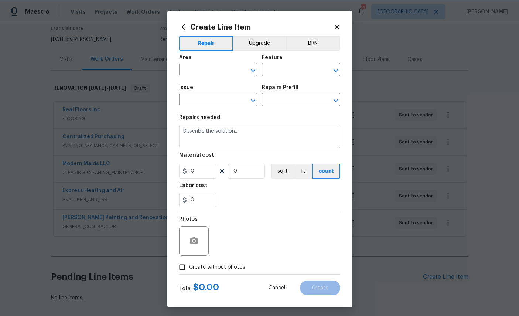
type input "Windows & Skylights"
type input "Add a Task $1.00"
type textarea "HPM to detail"
type input "1"
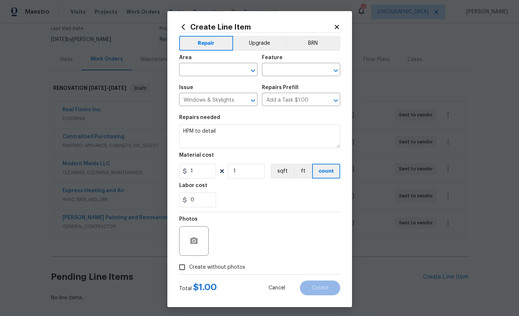
click at [255, 241] on div "Photos" at bounding box center [259, 236] width 161 height 48
click at [217, 72] on input "text" at bounding box center [208, 70] width 58 height 11
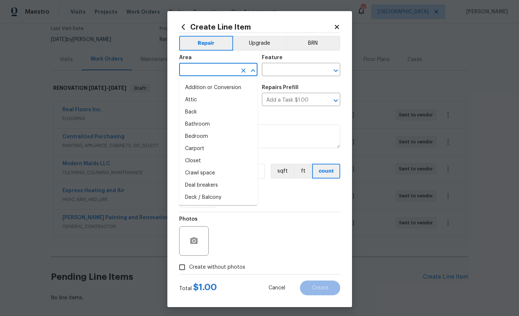
type input "i"
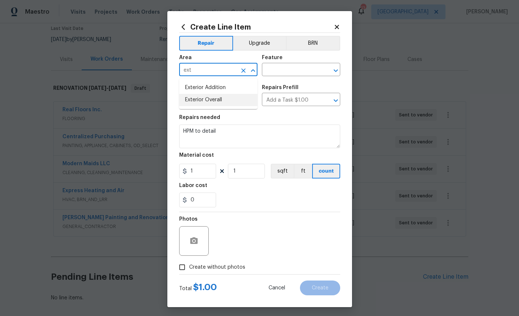
click at [211, 103] on li "Exterior Overall" at bounding box center [218, 100] width 78 height 12
type input "Exterior Overall"
click at [294, 69] on input "text" at bounding box center [291, 70] width 58 height 11
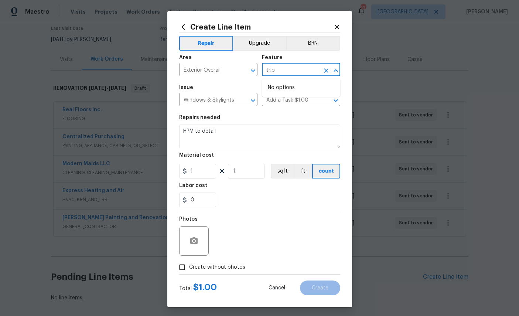
click at [291, 72] on input "trip" at bounding box center [291, 70] width 58 height 11
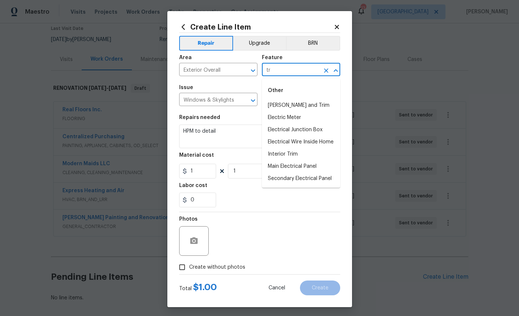
type input "t"
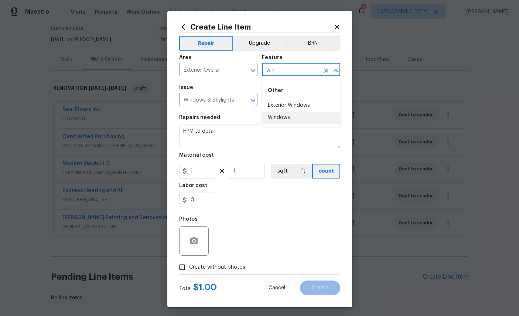
click at [281, 119] on li "Windows" at bounding box center [301, 118] width 78 height 12
type input "Windows"
click at [325, 101] on icon "Clear" at bounding box center [326, 100] width 7 height 7
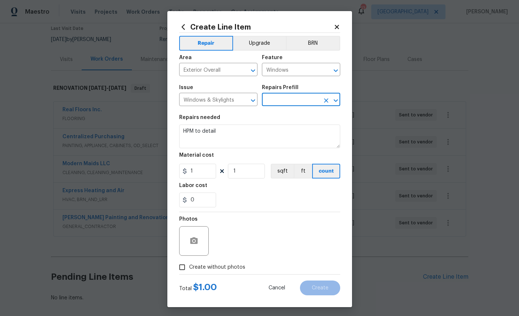
click at [305, 98] on input "text" at bounding box center [291, 100] width 58 height 11
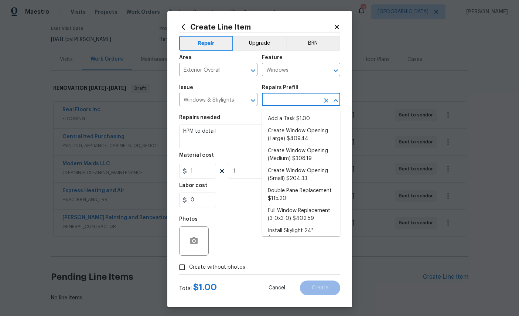
scroll to position [0, 0]
click at [301, 120] on li "Add a Task $1.00" at bounding box center [301, 119] width 78 height 12
type input "Add a Task $1.00"
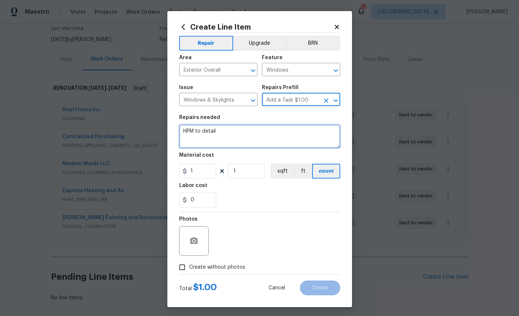
click at [243, 128] on textarea "HPM to detail" at bounding box center [259, 137] width 161 height 24
click at [242, 141] on textarea "HPM to detail" at bounding box center [259, 137] width 161 height 24
type textarea "H"
click at [227, 133] on textarea "Trip charge for measuring" at bounding box center [259, 137] width 161 height 24
click at [309, 135] on textarea "Trip charge for going and measuring" at bounding box center [259, 137] width 161 height 24
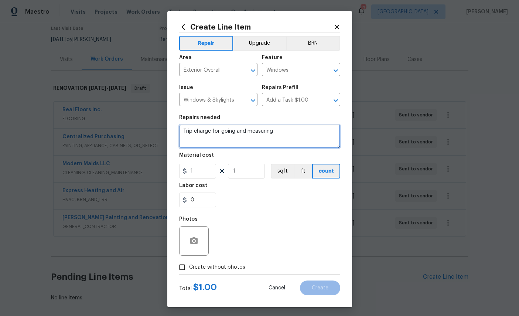
type textarea "Trip charge for going and measuring"
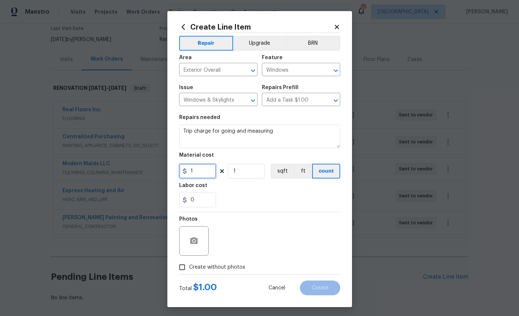
click at [210, 179] on input "1" at bounding box center [197, 171] width 37 height 15
type input "125"
click at [261, 239] on div "Photos" at bounding box center [259, 236] width 161 height 48
click at [200, 245] on button "button" at bounding box center [194, 241] width 18 height 18
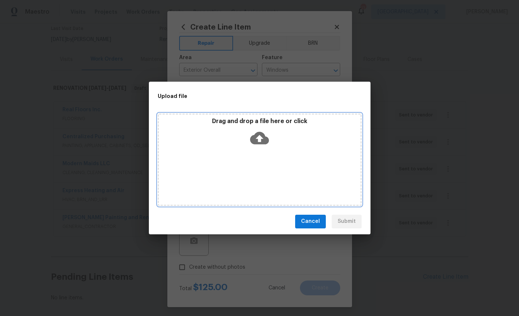
click at [262, 137] on icon at bounding box center [259, 138] width 19 height 13
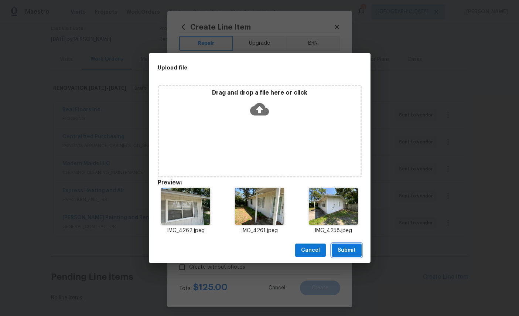
click at [347, 252] on span "Submit" at bounding box center [347, 250] width 18 height 9
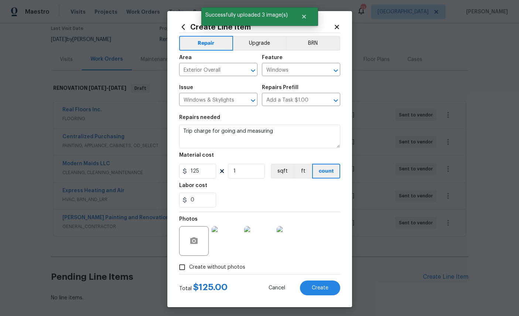
click at [321, 290] on span "Create" at bounding box center [320, 288] width 17 height 6
type input "0"
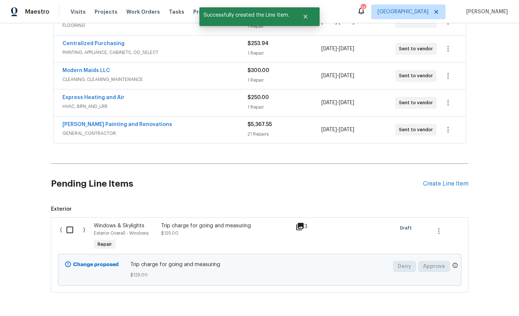
scroll to position [156, 0]
click at [69, 230] on input "checkbox" at bounding box center [72, 231] width 21 height 16
checkbox input "true"
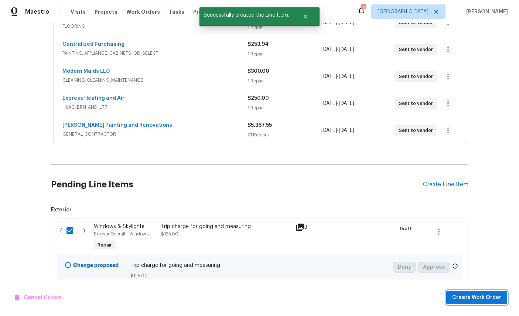
click at [478, 291] on button "Create Work Order" at bounding box center [477, 298] width 61 height 14
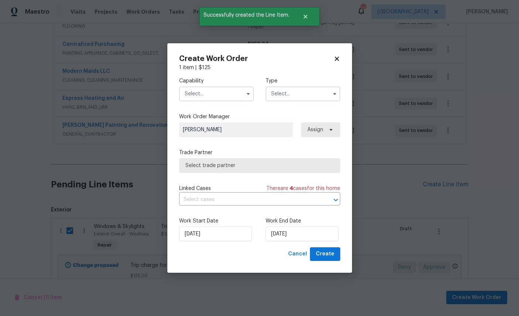
click at [203, 92] on input "text" at bounding box center [216, 94] width 75 height 15
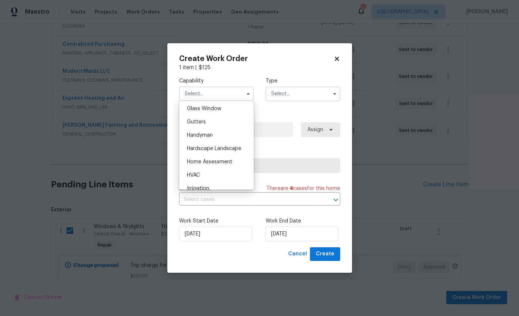
scroll to position [381, 0]
click at [218, 111] on span "Glass Window" at bounding box center [204, 108] width 34 height 5
type input "Glass Window"
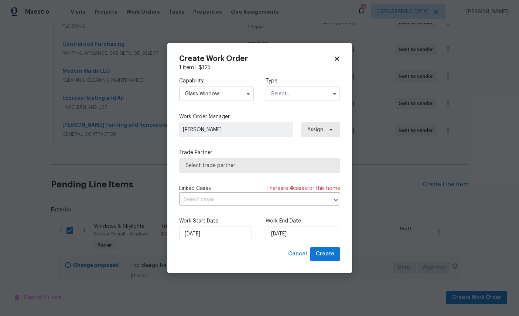
click at [294, 90] on input "text" at bounding box center [303, 94] width 75 height 15
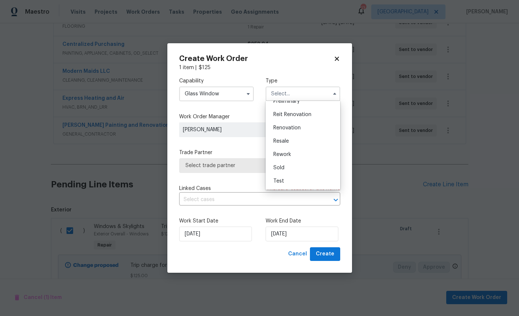
scroll to position [175, 0]
click at [297, 125] on span "Renovation" at bounding box center [287, 127] width 27 height 5
type input "Renovation"
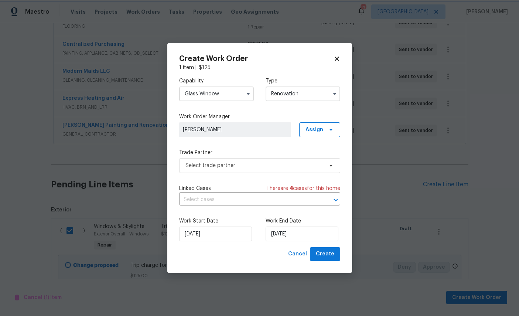
scroll to position [0, 0]
click at [266, 163] on span "Select trade partner" at bounding box center [255, 165] width 138 height 7
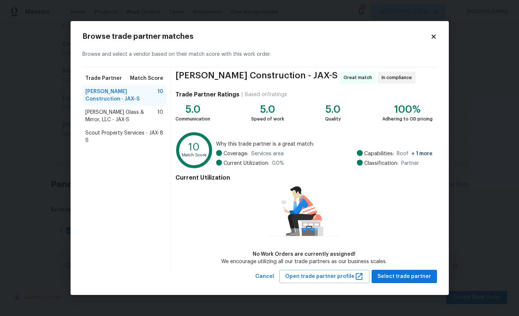
click at [122, 114] on span "Baum Glass & Mirror, LLC - JAX-S" at bounding box center [121, 116] width 72 height 15
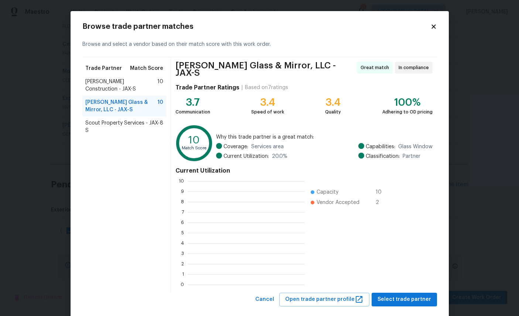
scroll to position [104, 117]
click at [403, 295] on span "Select trade partner" at bounding box center [405, 299] width 54 height 9
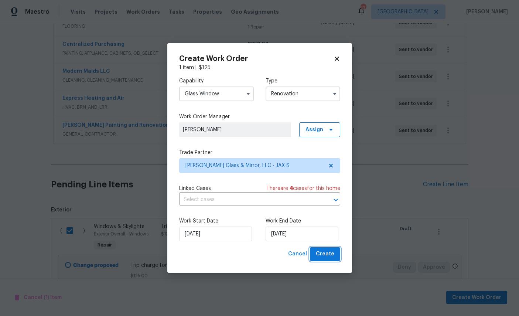
click at [330, 259] on span "Create" at bounding box center [325, 254] width 18 height 9
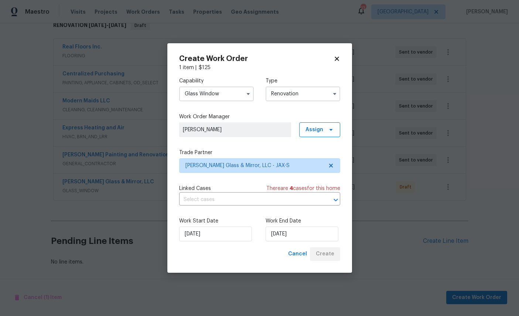
scroll to position [98, 0]
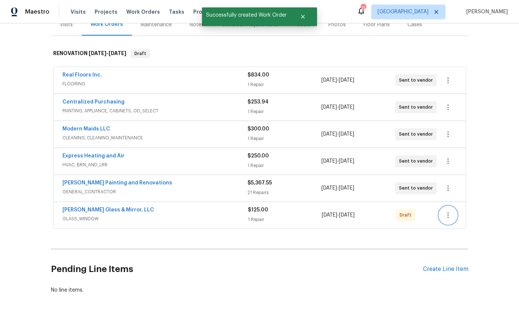
click at [451, 211] on icon "button" at bounding box center [448, 215] width 9 height 9
click at [461, 187] on li "Send to Vendor" at bounding box center [475, 188] width 80 height 12
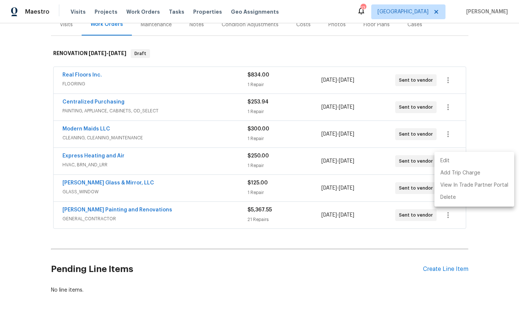
click at [486, 269] on div at bounding box center [259, 158] width 519 height 316
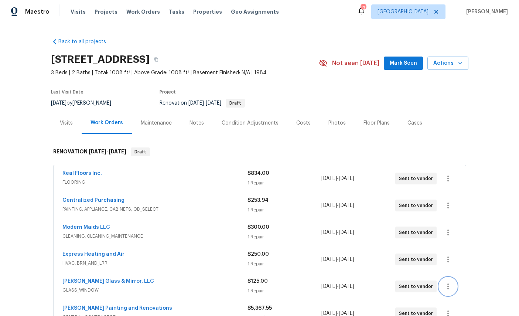
scroll to position [0, 0]
click at [69, 119] on div "Visits" at bounding box center [66, 122] width 13 height 7
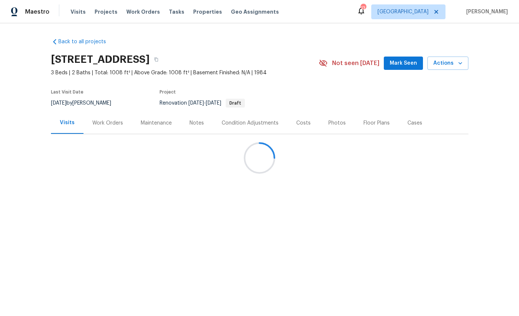
scroll to position [6, 0]
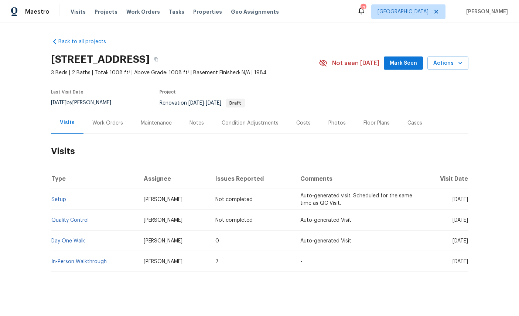
click at [401, 59] on span "Mark Seen" at bounding box center [403, 63] width 27 height 9
click at [443, 59] on span "Actions" at bounding box center [448, 63] width 29 height 9
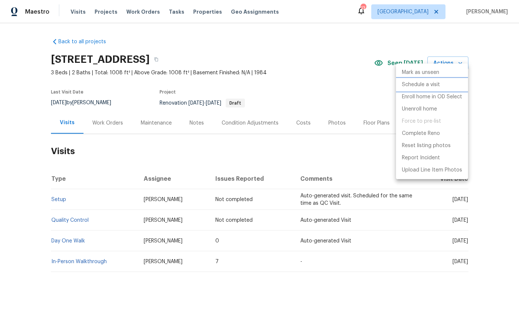
click at [433, 83] on p "Schedule a visit" at bounding box center [421, 85] width 38 height 8
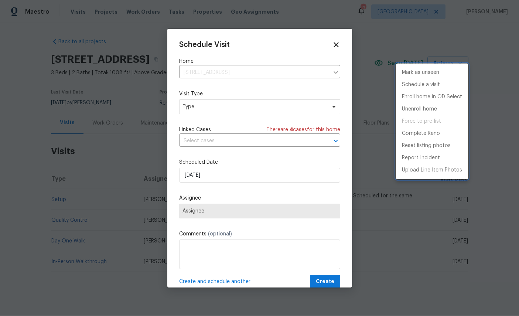
click at [247, 173] on div at bounding box center [259, 158] width 519 height 316
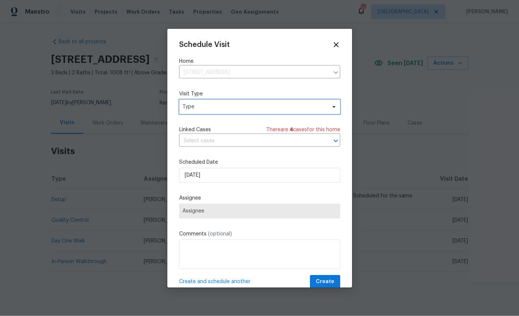
click at [238, 108] on span "Type" at bounding box center [255, 106] width 144 height 7
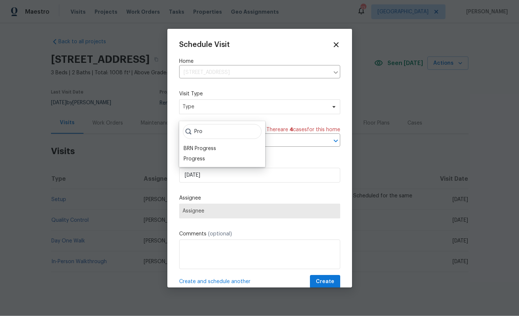
type input "Pro"
click at [198, 155] on div "Progress" at bounding box center [194, 158] width 21 height 7
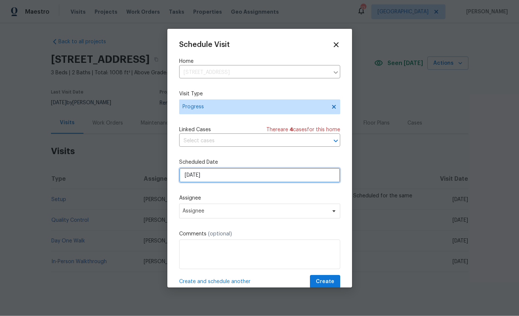
click at [235, 174] on input "[DATE]" at bounding box center [259, 175] width 161 height 15
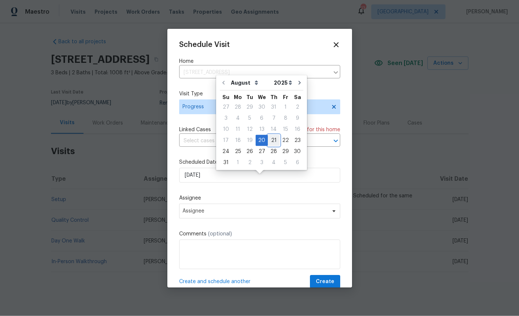
click at [272, 136] on div "21" at bounding box center [274, 140] width 12 height 10
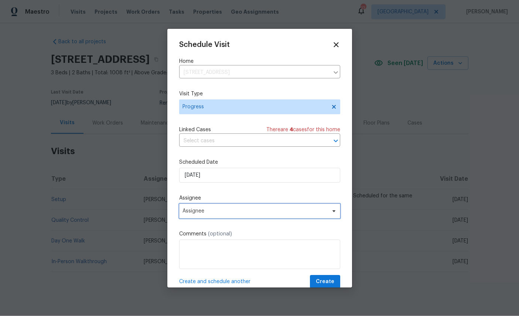
click at [247, 207] on span "Assignee" at bounding box center [259, 211] width 161 height 15
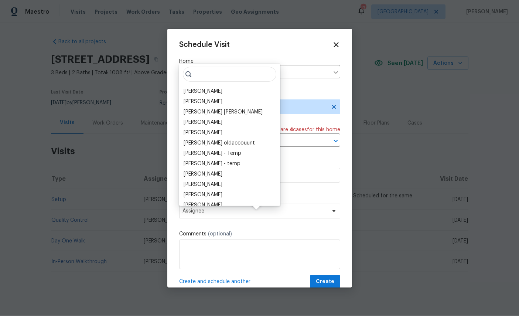
click at [198, 88] on div "[PERSON_NAME]" at bounding box center [203, 91] width 39 height 7
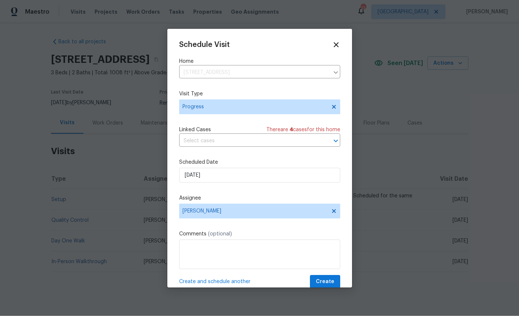
click at [225, 285] on span "Create and schedule another" at bounding box center [214, 281] width 71 height 7
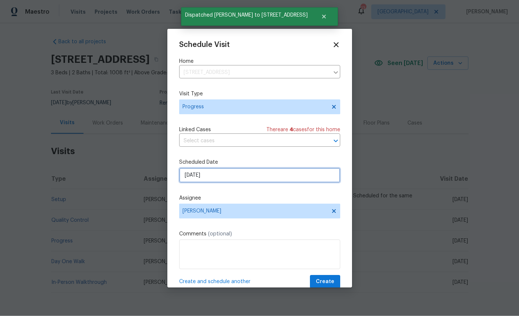
click at [240, 175] on input "[DATE]" at bounding box center [259, 175] width 161 height 15
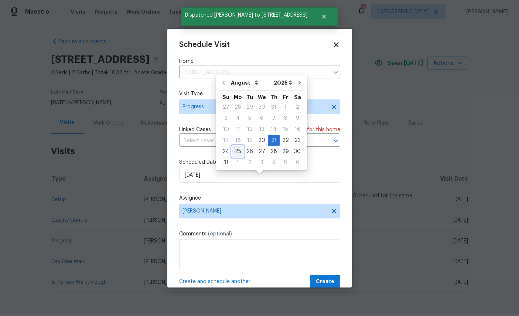
click at [239, 146] on div "25" at bounding box center [238, 151] width 12 height 10
type input "8/25/2025"
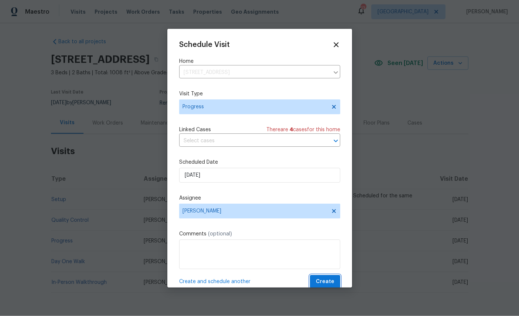
click at [323, 282] on span "Create" at bounding box center [325, 281] width 18 height 9
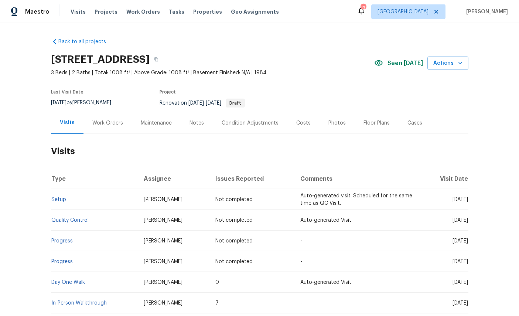
scroll to position [7, 0]
